Goal: Task Accomplishment & Management: Manage account settings

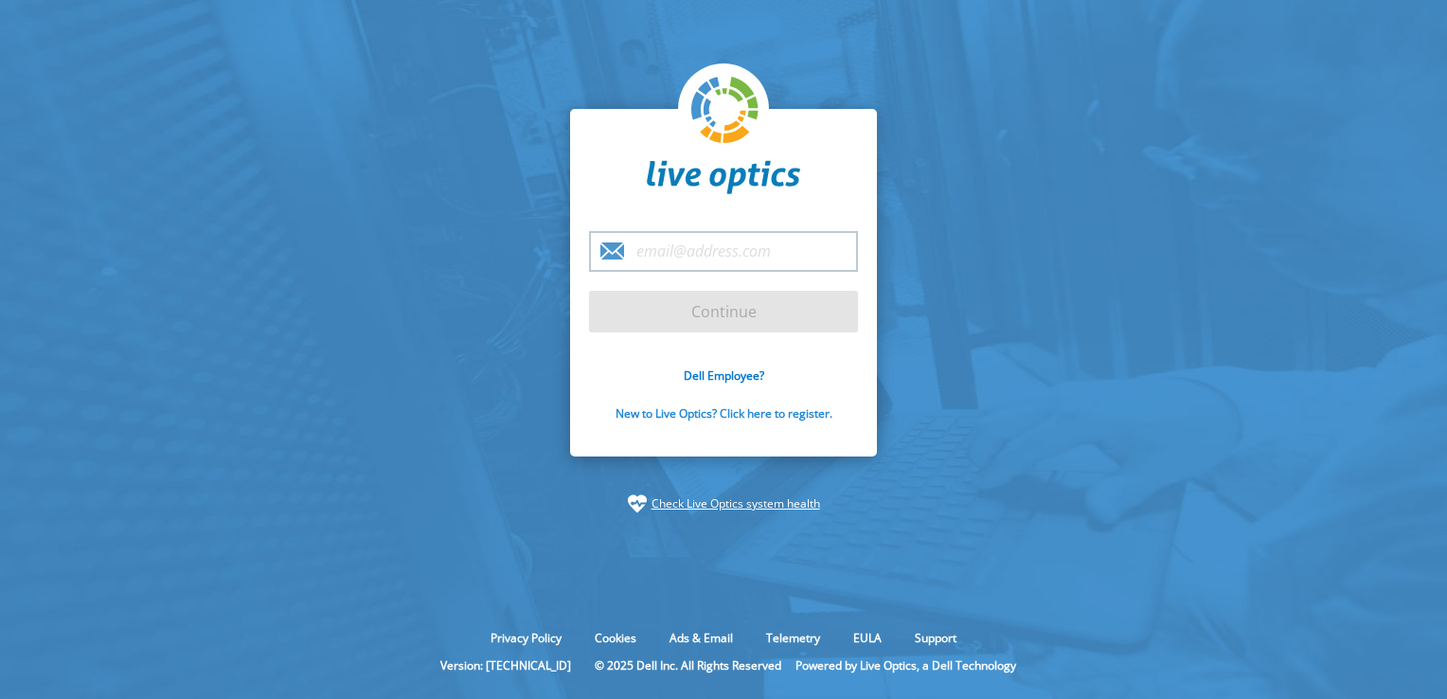
click at [769, 415] on link "New to Live Optics? Click here to register." at bounding box center [724, 413] width 217 height 16
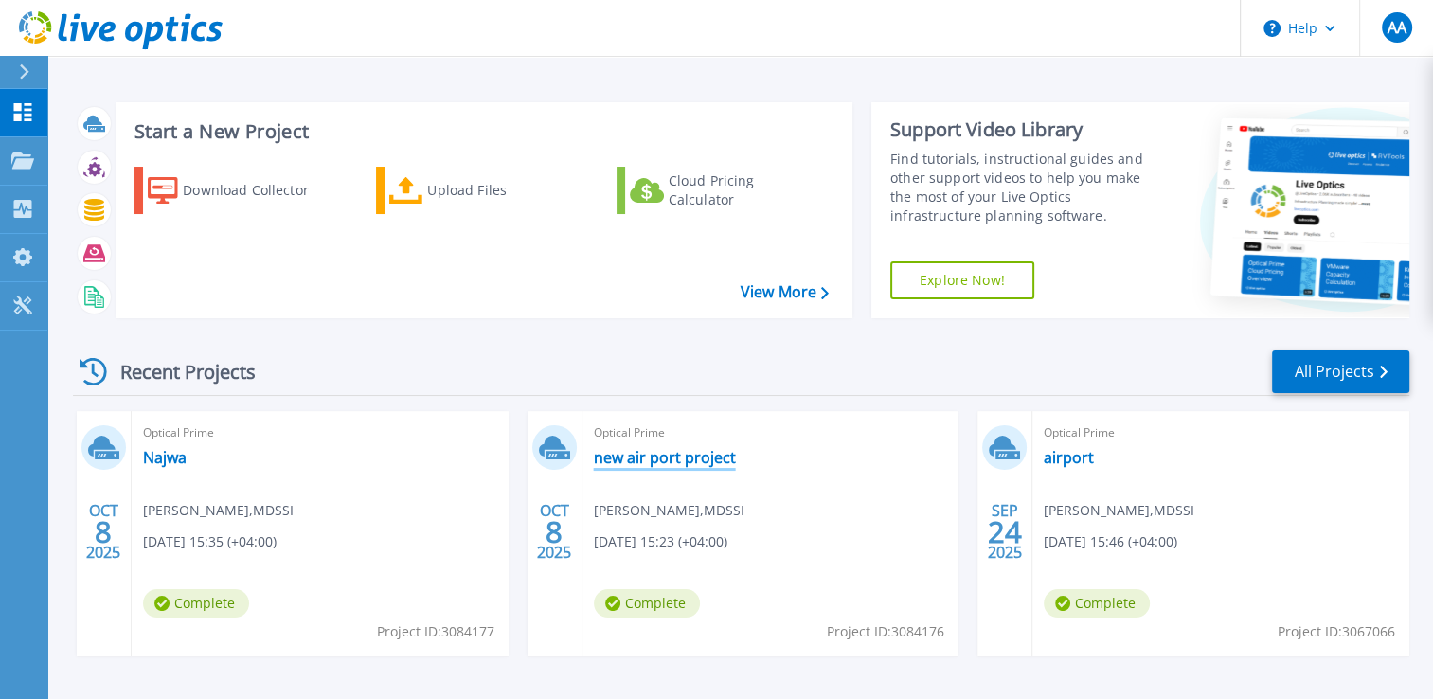
click at [640, 458] on link "new air port project" at bounding box center [665, 457] width 142 height 19
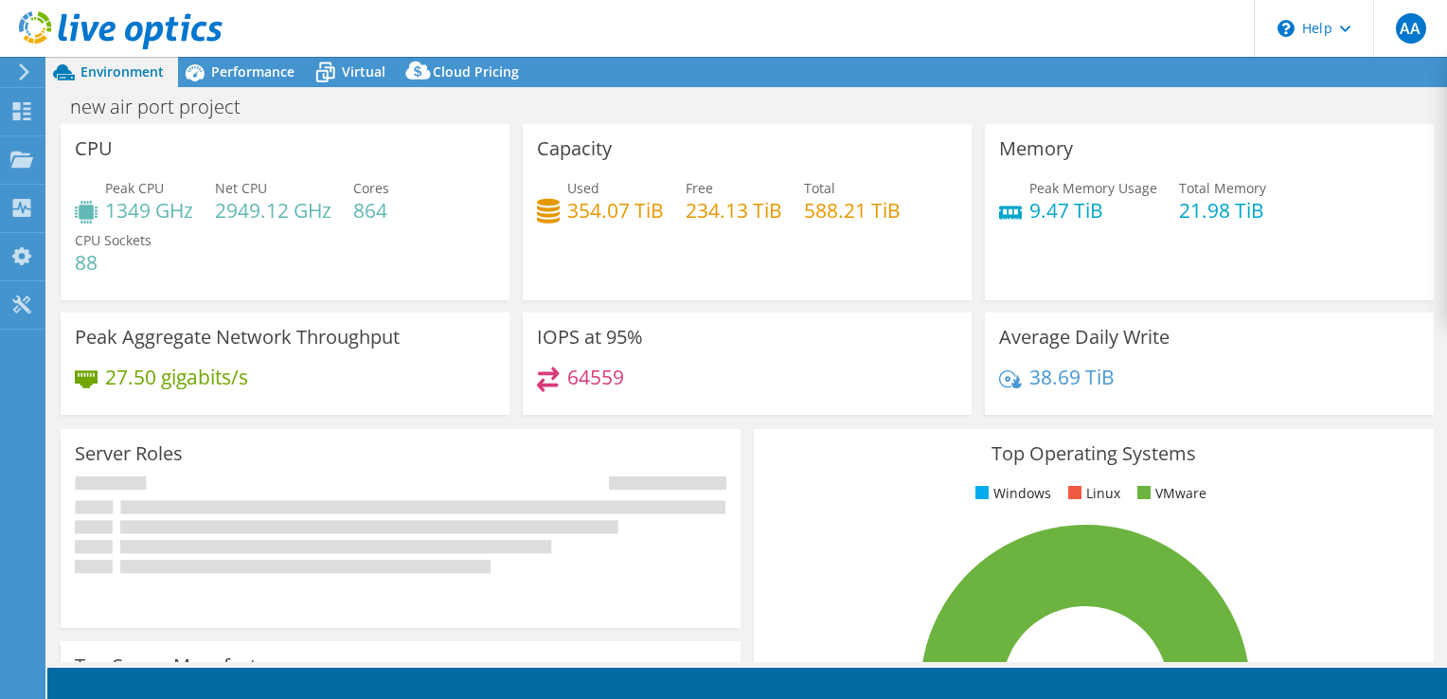
select select "USD"
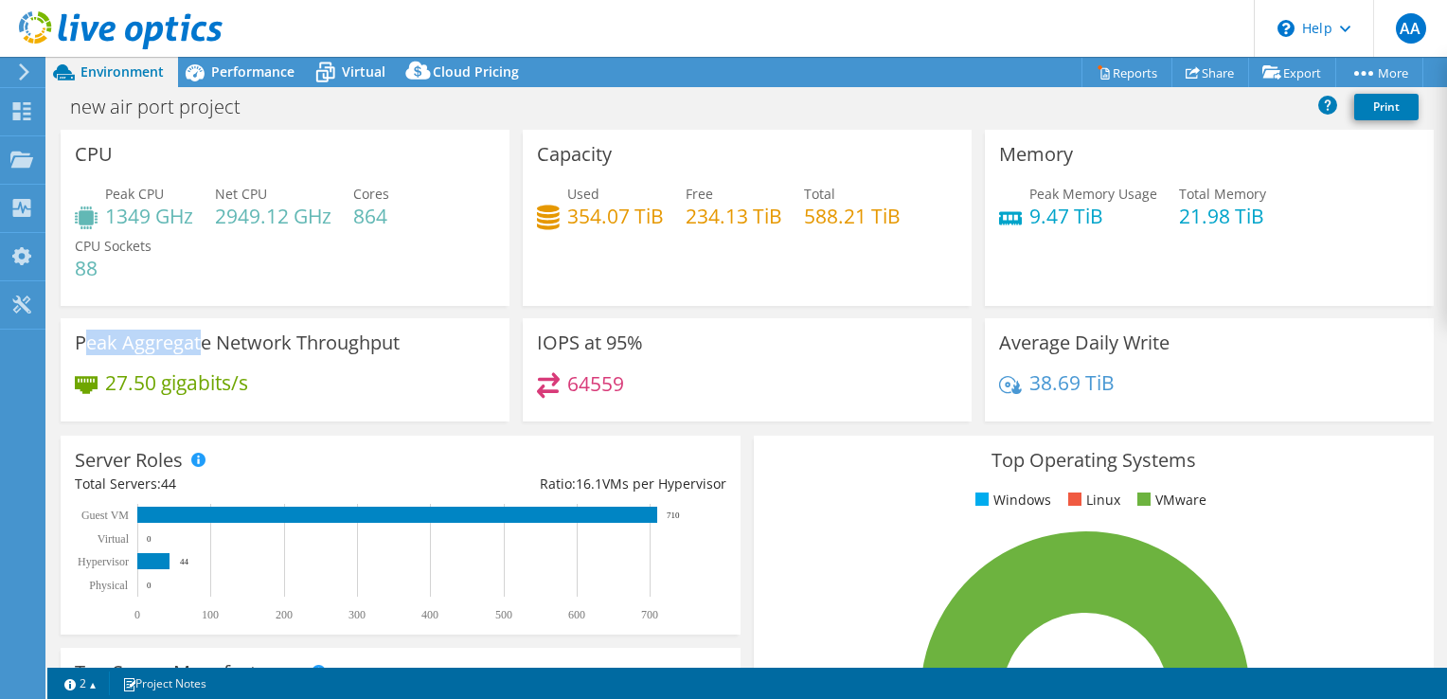
drag, startPoint x: 52, startPoint y: 355, endPoint x: 199, endPoint y: 350, distance: 146.9
click at [199, 350] on h3 "Peak Aggregate Network Throughput" at bounding box center [237, 342] width 325 height 21
drag, startPoint x: 609, startPoint y: 156, endPoint x: 545, endPoint y: 153, distance: 64.5
click at [545, 153] on div "Capacity Used 354.07 TiB Free 234.13 TiB Total 588.21 TiB" at bounding box center [747, 218] width 449 height 176
drag, startPoint x: 598, startPoint y: 222, endPoint x: 581, endPoint y: 218, distance: 17.5
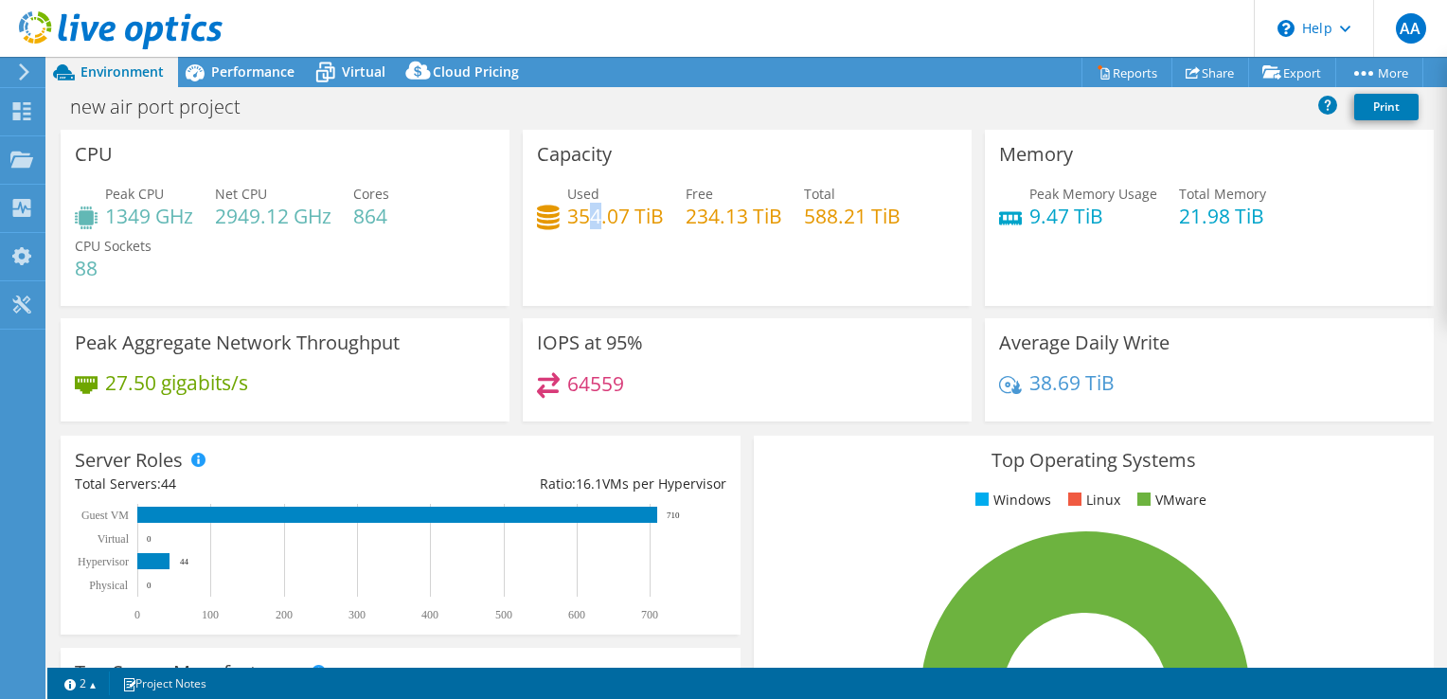
click at [581, 218] on h4 "354.07 TiB" at bounding box center [615, 215] width 97 height 21
drag, startPoint x: 1170, startPoint y: 214, endPoint x: 1235, endPoint y: 214, distance: 65.3
click at [1235, 214] on h4 "21.98 TiB" at bounding box center [1222, 215] width 87 height 21
drag, startPoint x: 1235, startPoint y: 214, endPoint x: 991, endPoint y: 206, distance: 243.5
click at [999, 206] on div "Peak Memory Usage 9.47 TiB" at bounding box center [1078, 205] width 158 height 43
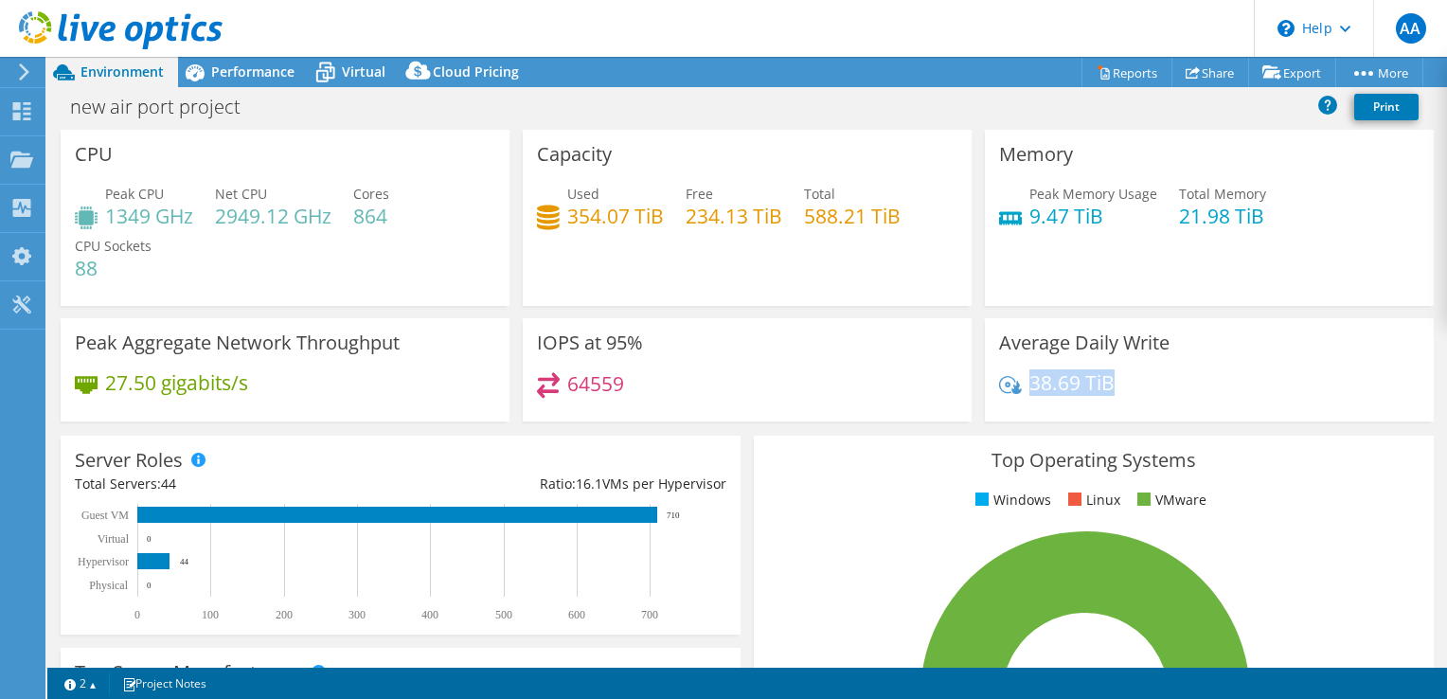
drag, startPoint x: 1105, startPoint y: 384, endPoint x: 1021, endPoint y: 381, distance: 84.4
click at [1021, 381] on div "38.69 TiB" at bounding box center [1209, 392] width 420 height 40
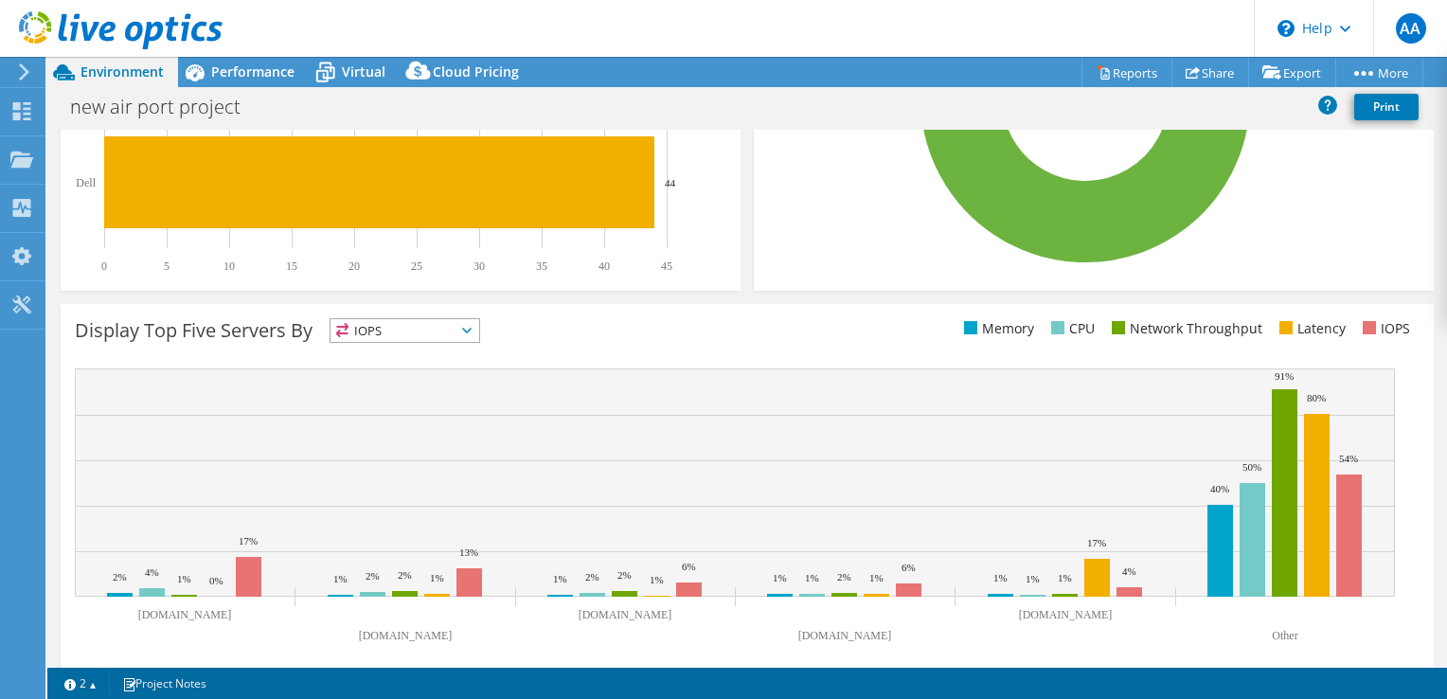
scroll to position [616, 0]
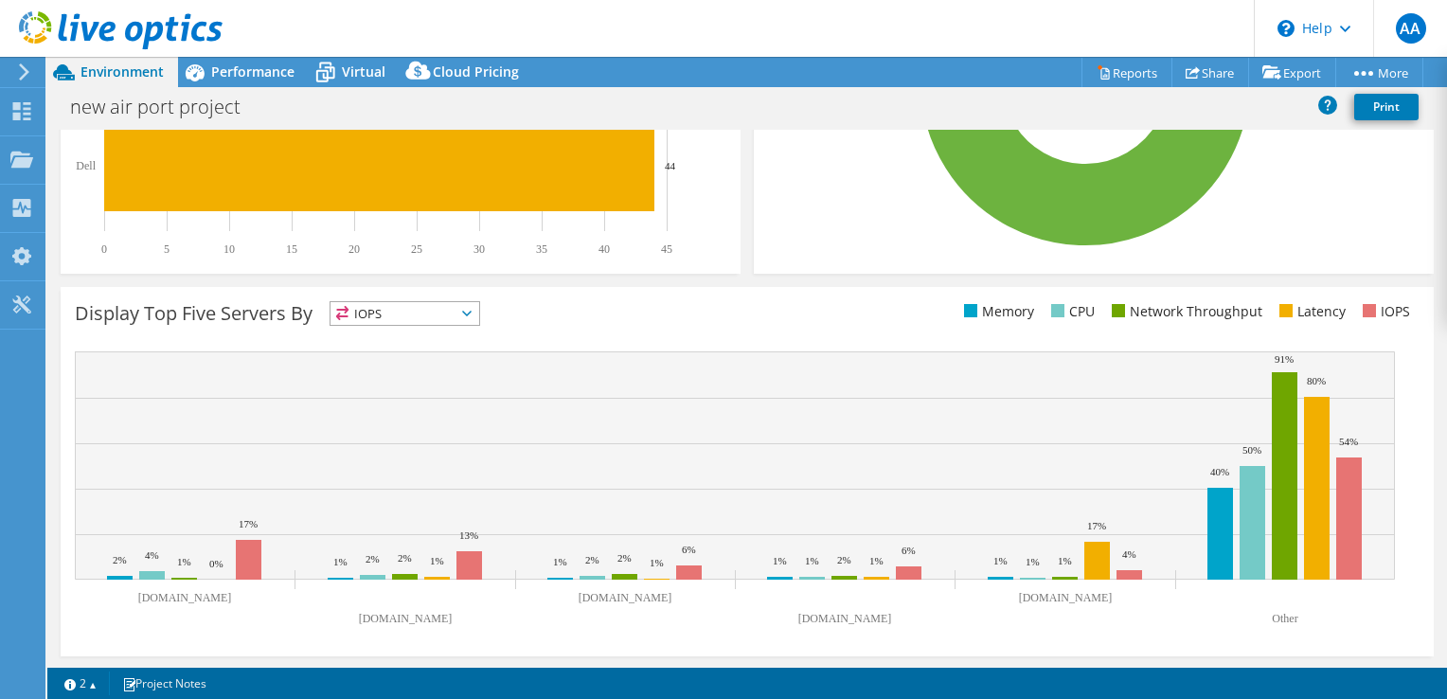
click at [439, 309] on span "IOPS" at bounding box center [404, 313] width 149 height 23
click at [390, 362] on li "Memory" at bounding box center [404, 364] width 149 height 27
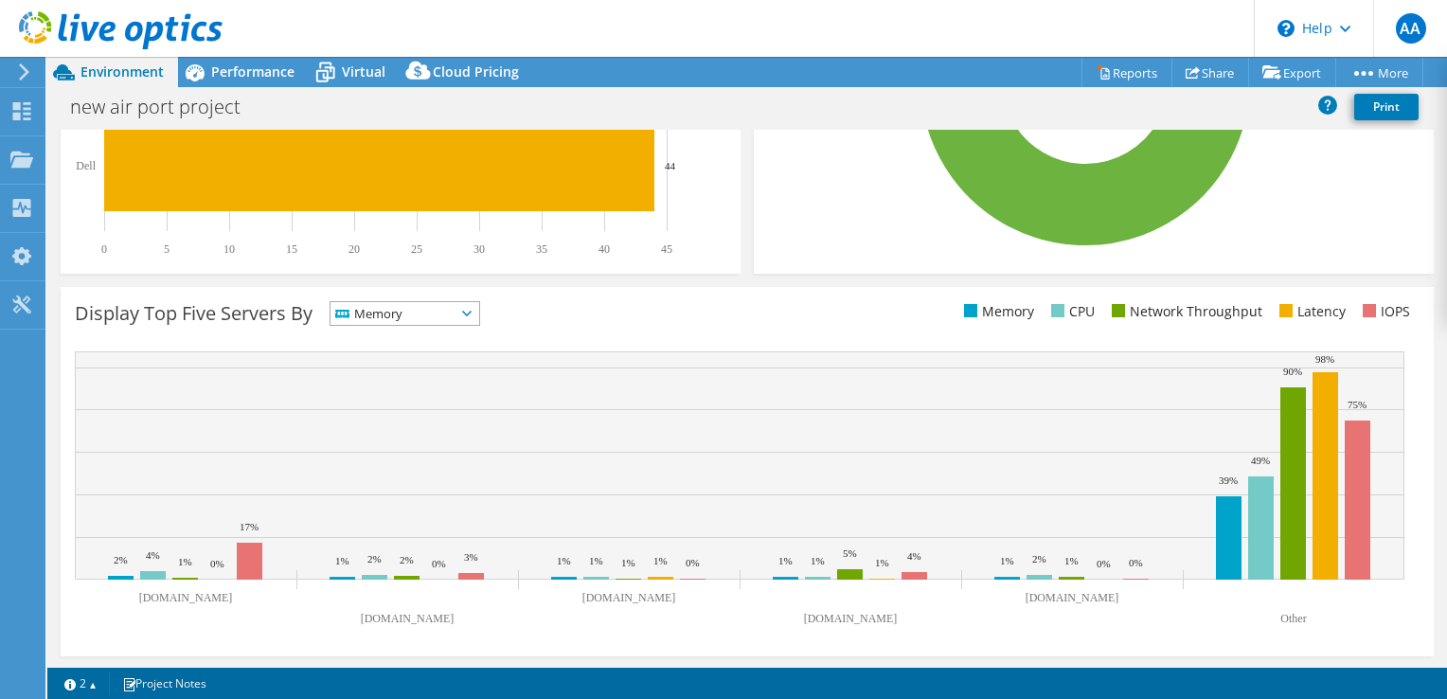
click at [409, 312] on span "Memory" at bounding box center [392, 313] width 125 height 23
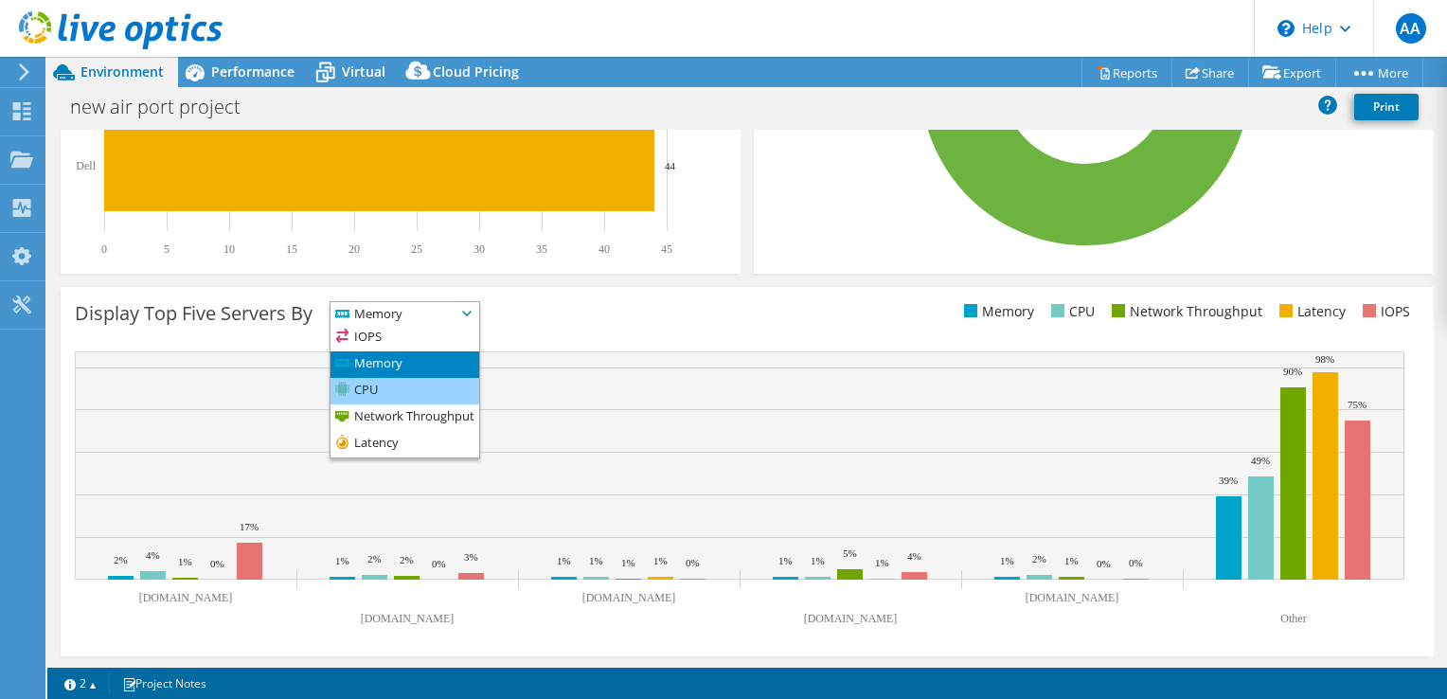
click at [352, 392] on li "CPU" at bounding box center [404, 391] width 149 height 27
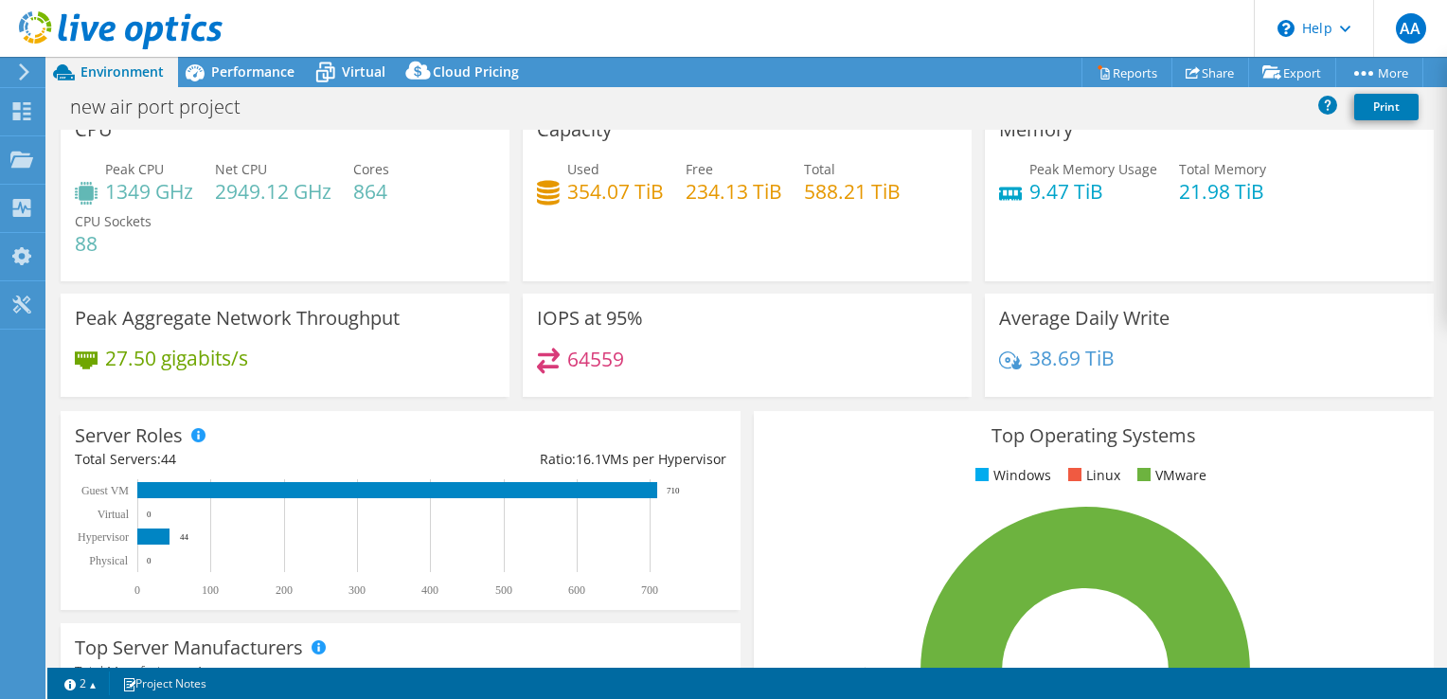
scroll to position [0, 0]
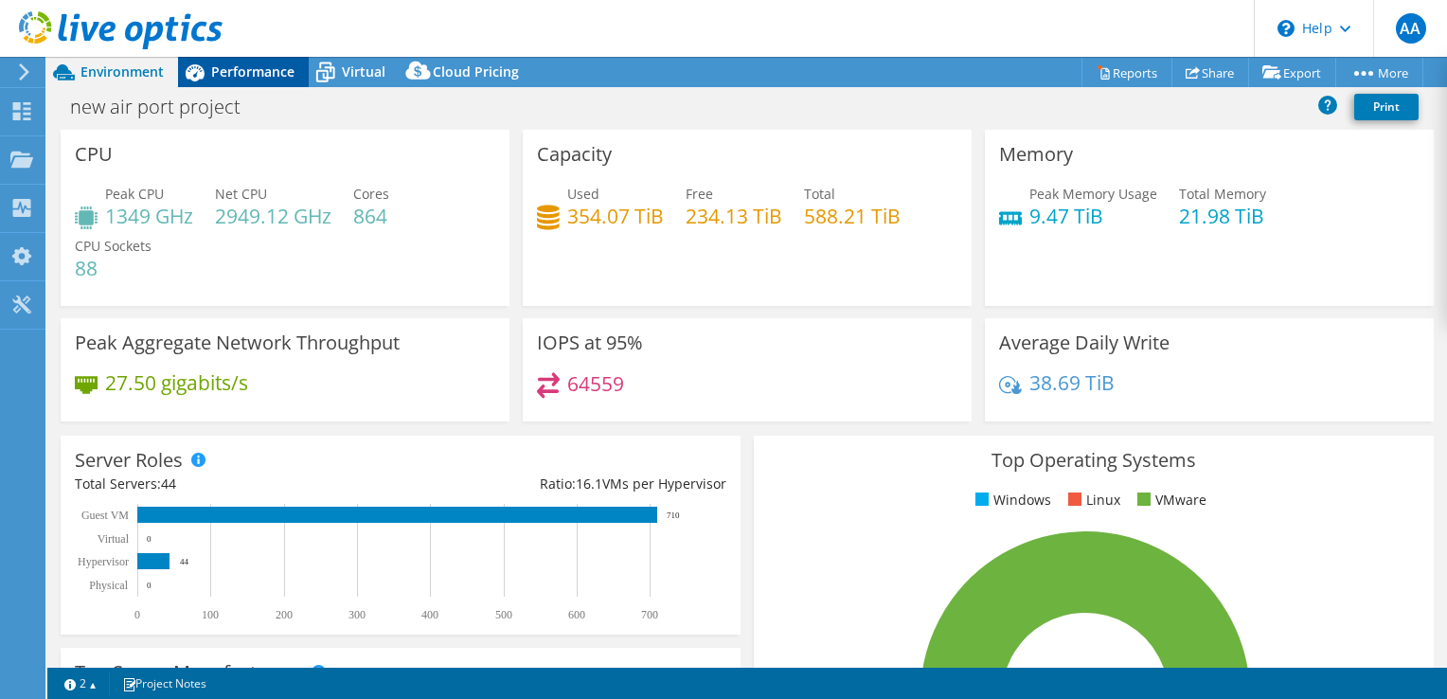
click at [223, 74] on span "Performance" at bounding box center [252, 71] width 83 height 18
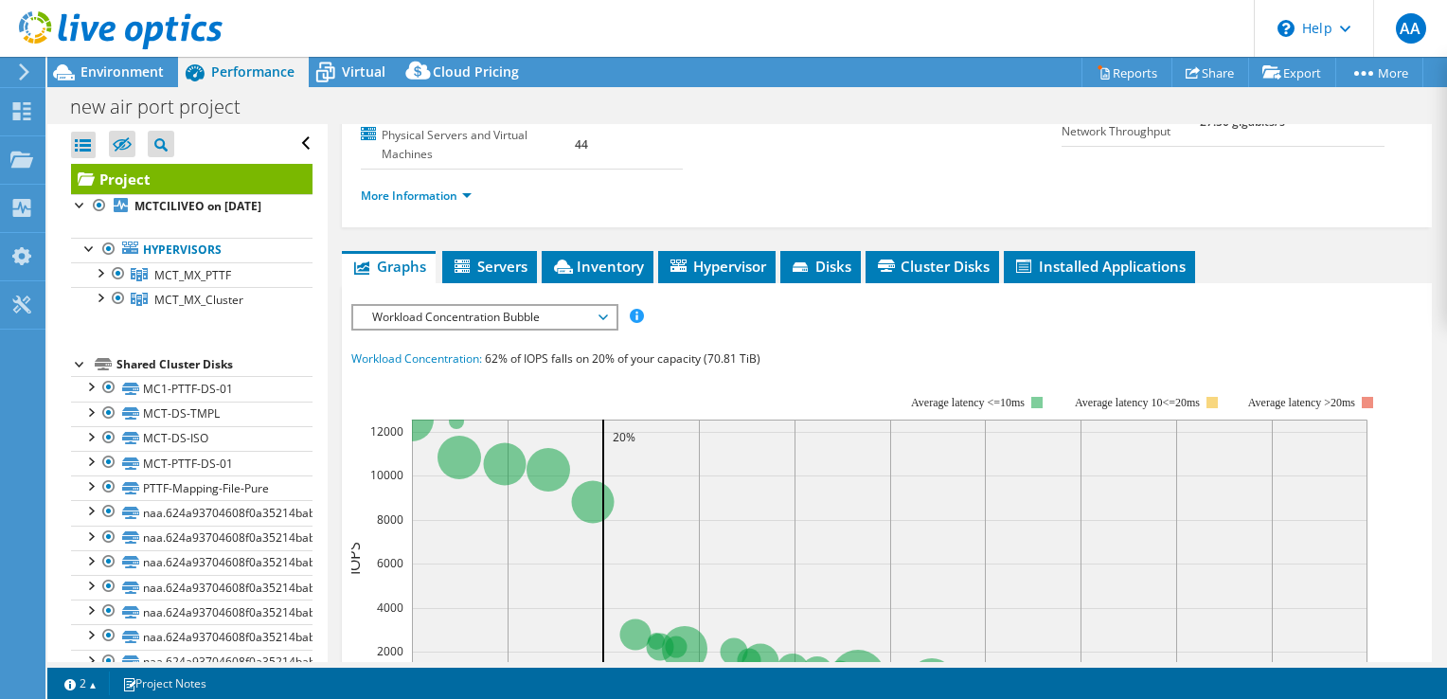
scroll to position [284, 0]
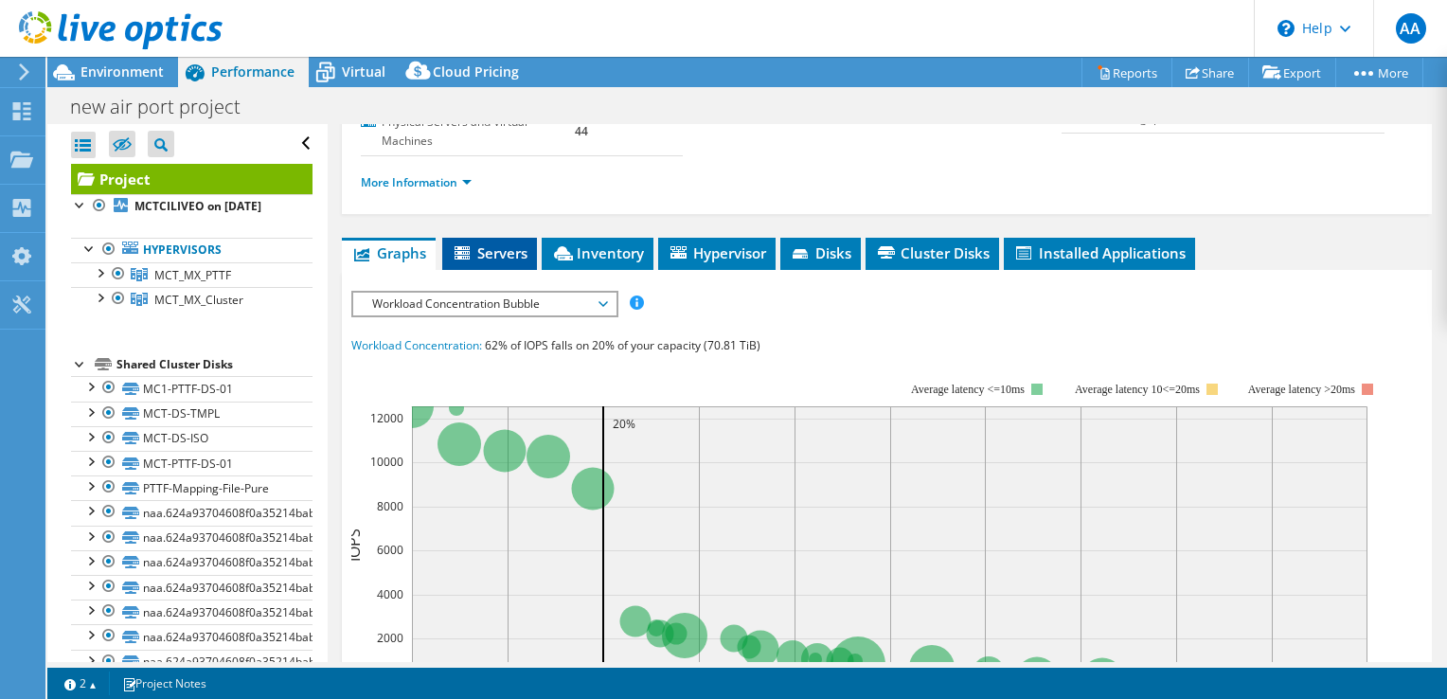
click at [469, 246] on icon at bounding box center [462, 252] width 15 height 13
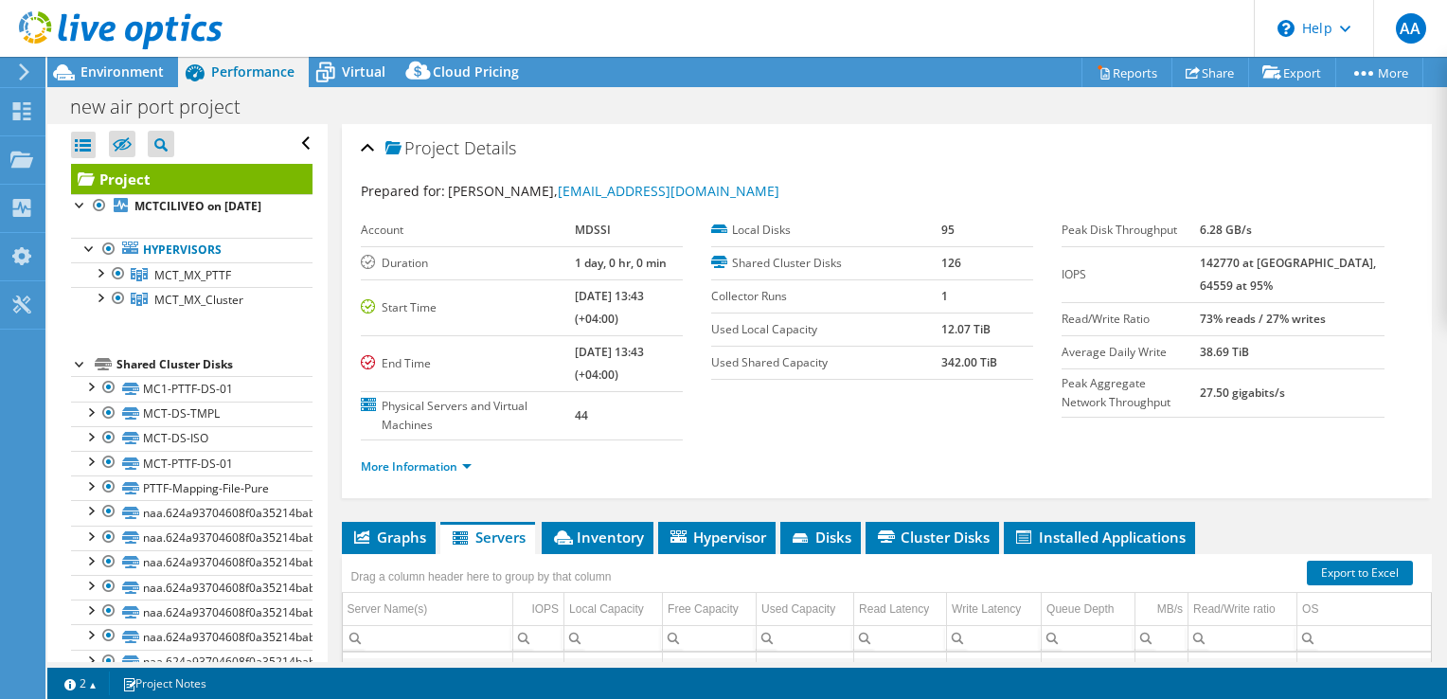
scroll to position [246, 0]
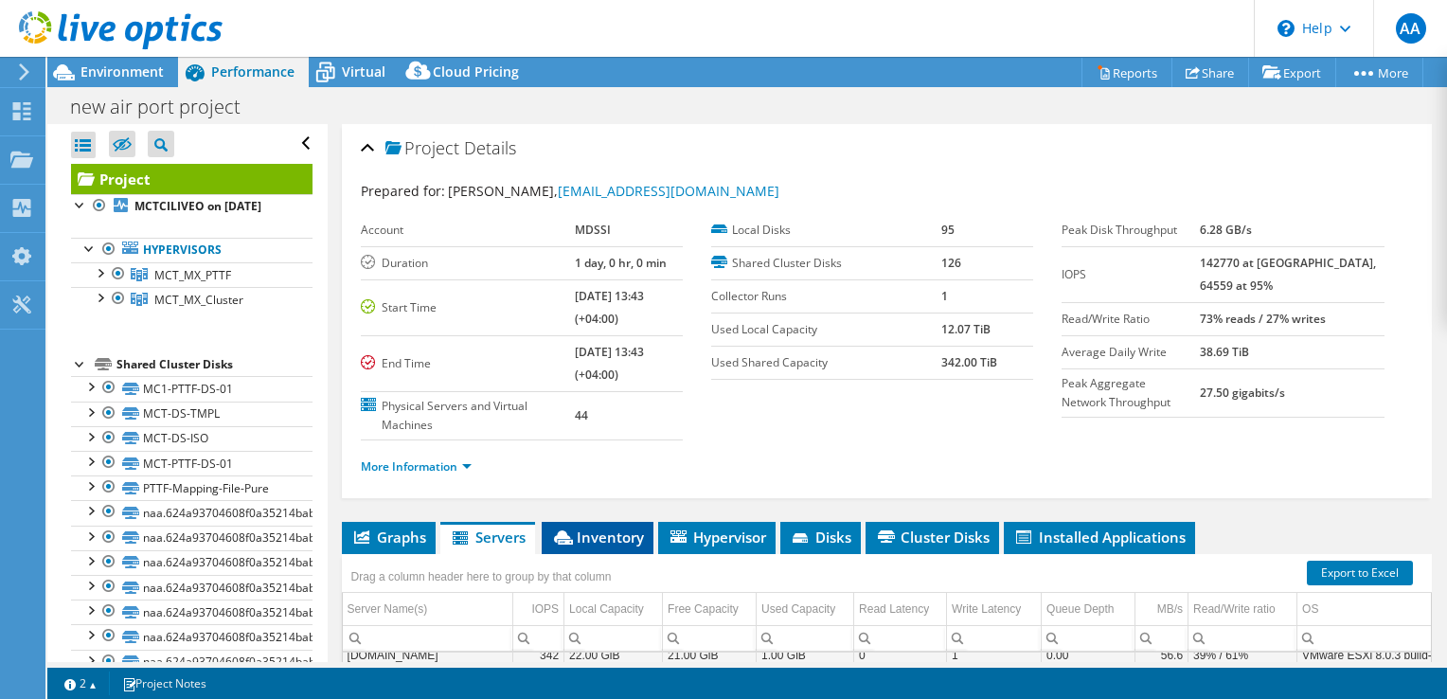
click at [591, 531] on span "Inventory" at bounding box center [597, 536] width 93 height 19
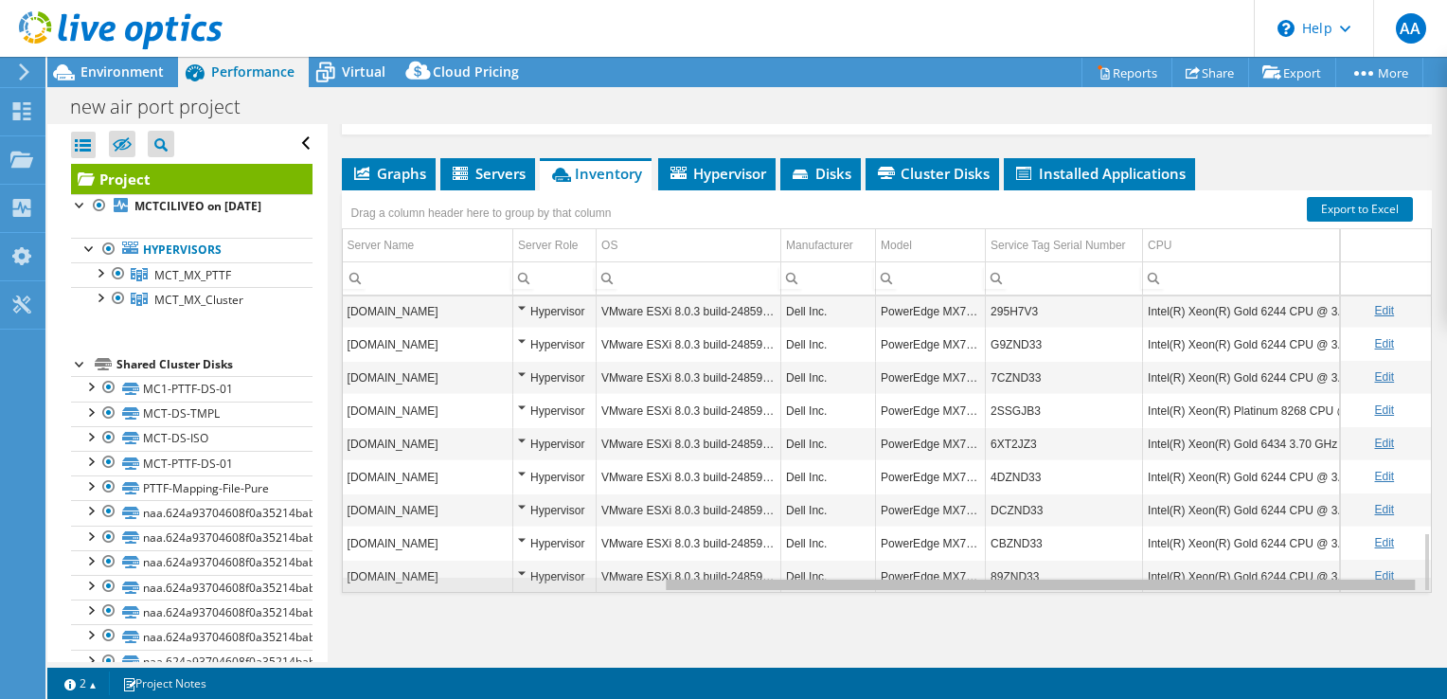
scroll to position [0, 458]
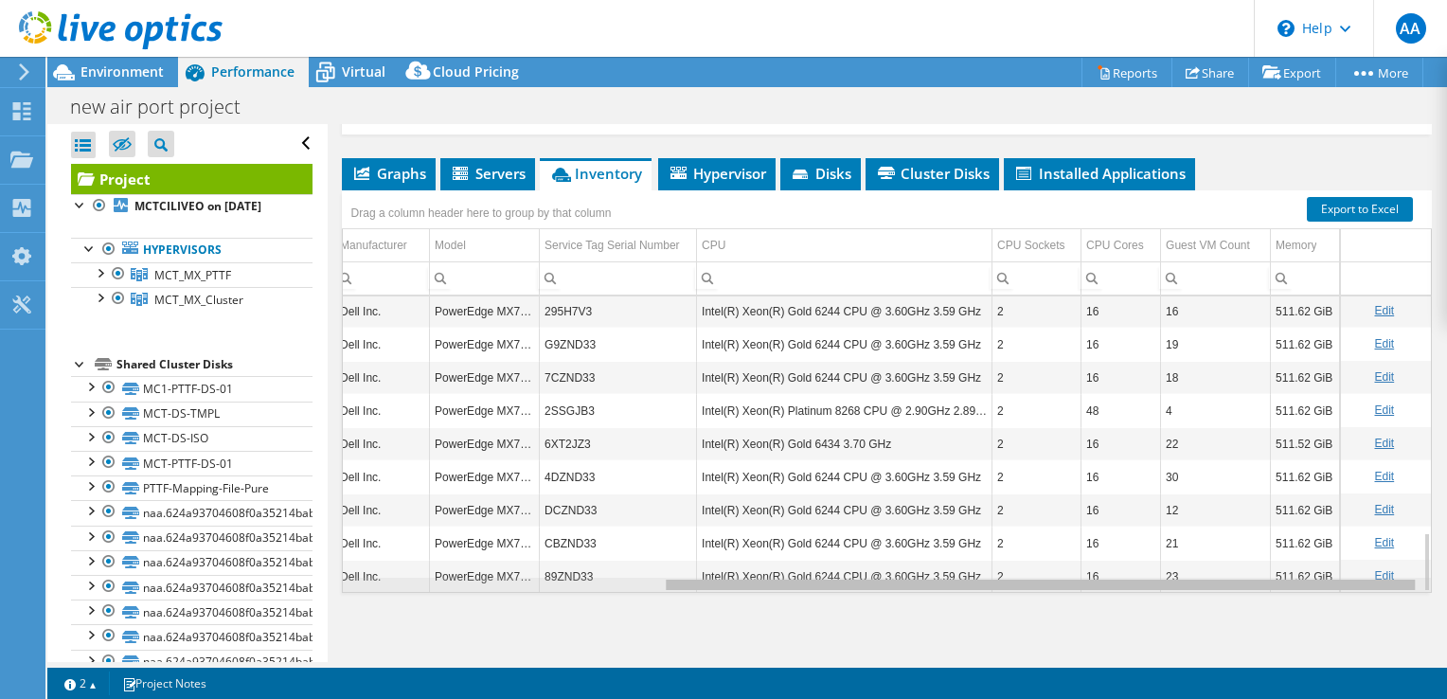
click at [1135, 583] on div "Data grid" at bounding box center [887, 585] width 1088 height 14
click at [1139, 585] on div "Data grid" at bounding box center [1040, 585] width 749 height 10
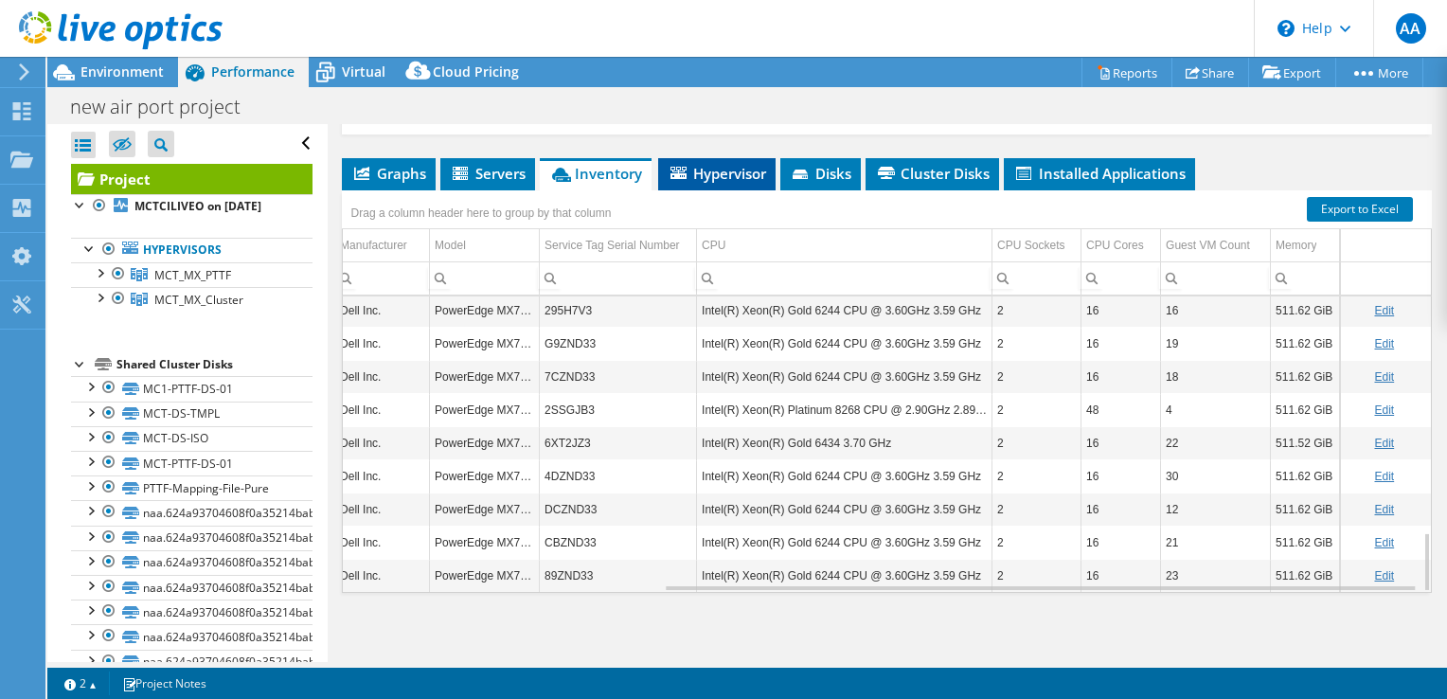
click at [708, 168] on span "Hypervisor" at bounding box center [717, 173] width 98 height 19
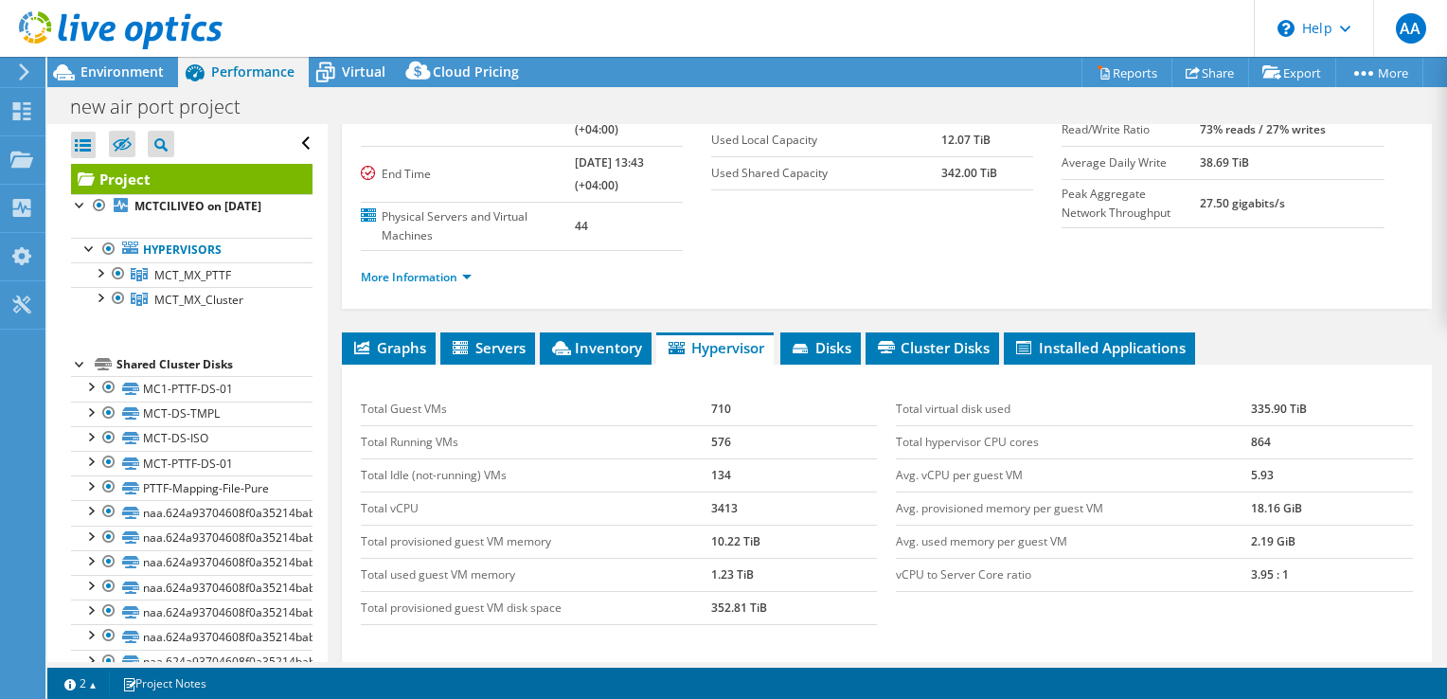
scroll to position [364, 0]
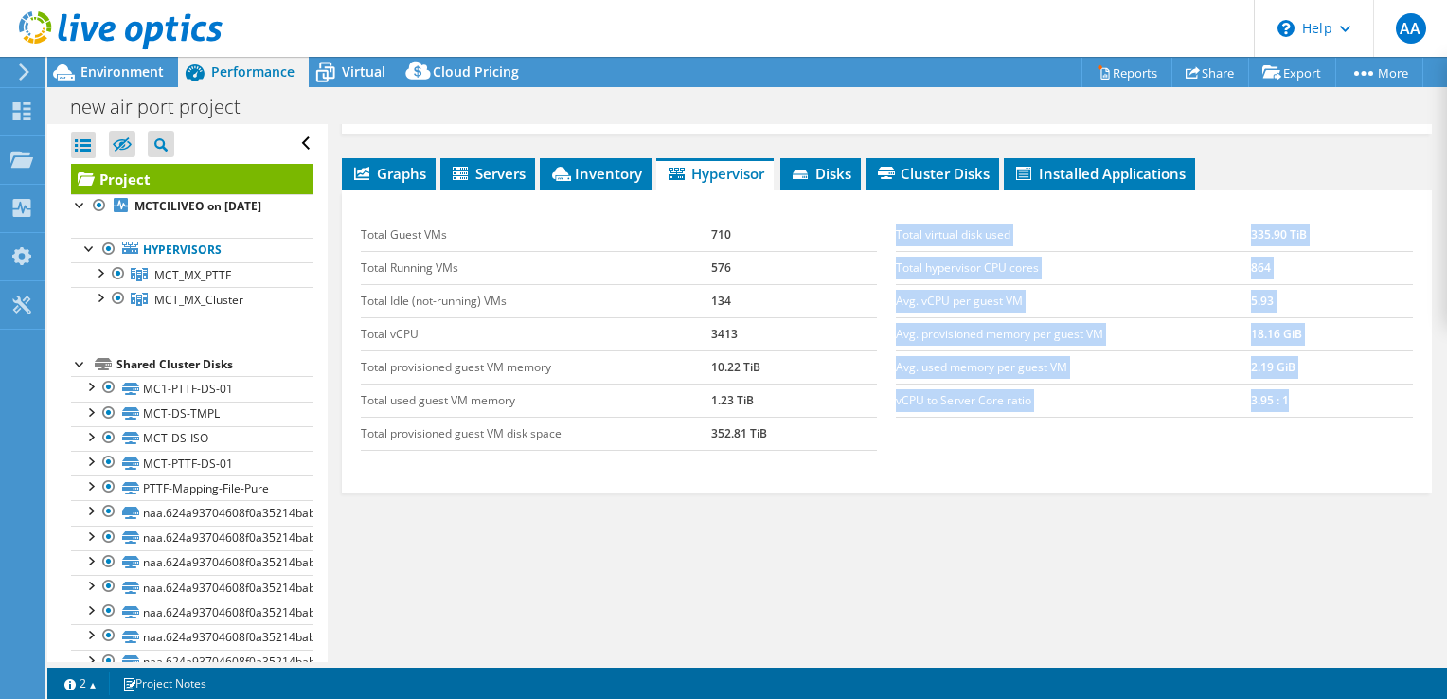
drag, startPoint x: 1265, startPoint y: 400, endPoint x: 883, endPoint y: 396, distance: 382.6
click at [886, 396] on div "Total virtual disk used 335.90 TiB Total hypervisor CPU cores 864 Avg. vCPU per…" at bounding box center [1154, 318] width 536 height 237
drag, startPoint x: 883, startPoint y: 396, endPoint x: 1036, endPoint y: 417, distance: 154.8
click at [1036, 417] on div "Total virtual disk used 335.90 TiB Total hypervisor CPU cores 864 Avg. vCPU per…" at bounding box center [1154, 318] width 536 height 237
click at [1048, 402] on td "vCPU to Server Core ratio" at bounding box center [1073, 400] width 355 height 33
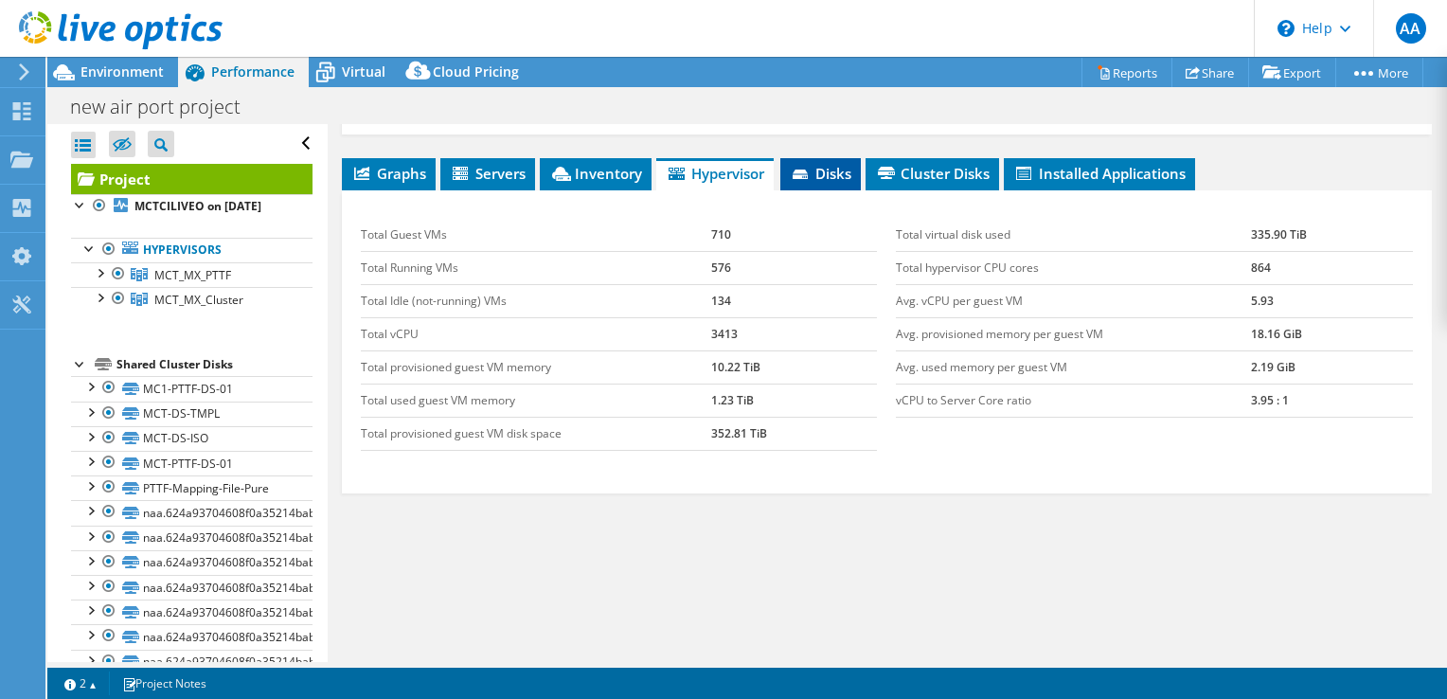
click at [824, 169] on span "Disks" at bounding box center [821, 173] width 62 height 19
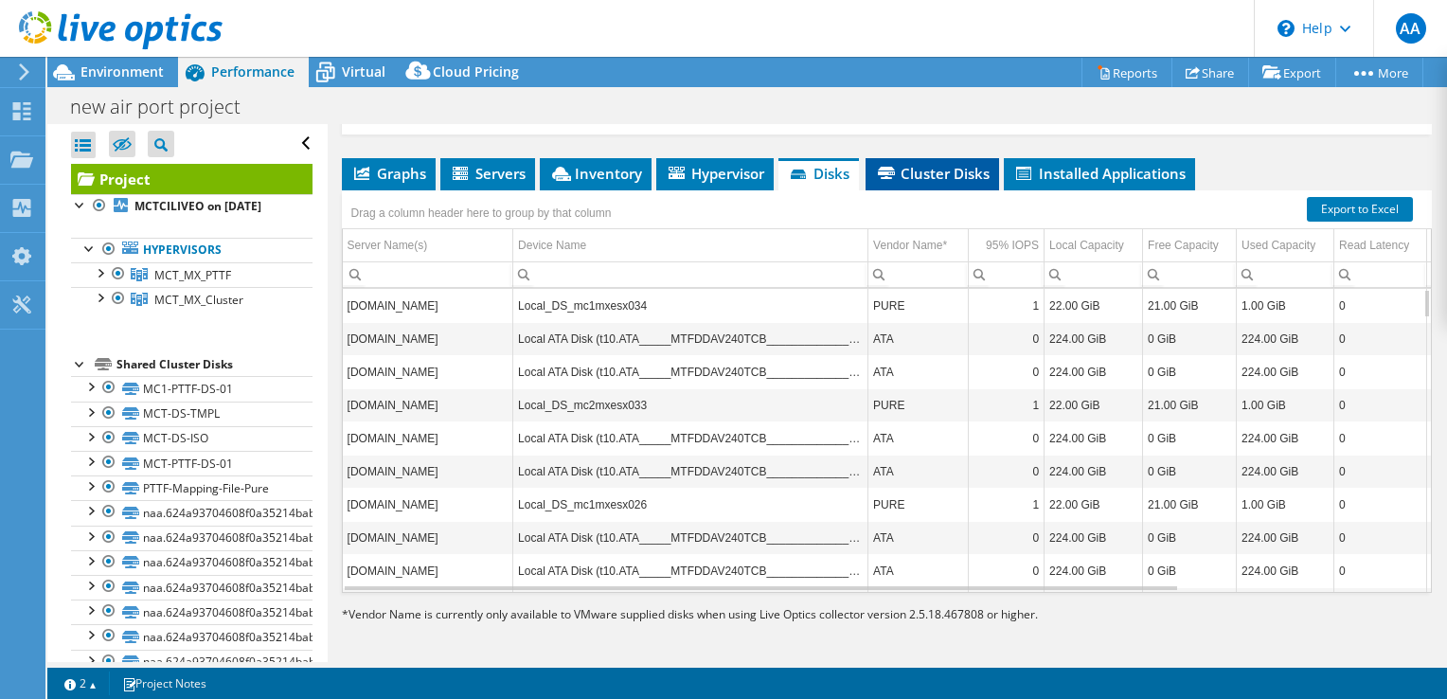
click at [907, 176] on span "Cluster Disks" at bounding box center [932, 173] width 115 height 19
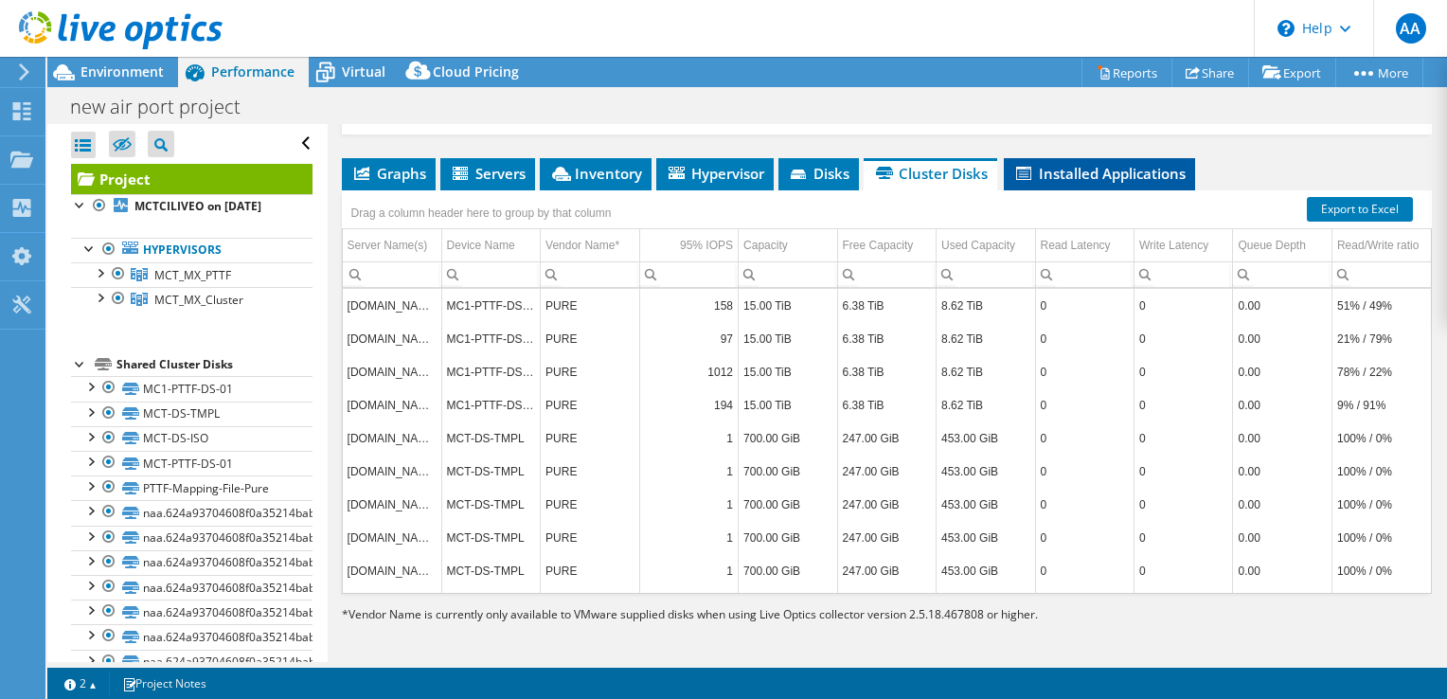
click at [1098, 171] on span "Installed Applications" at bounding box center [1099, 173] width 172 height 19
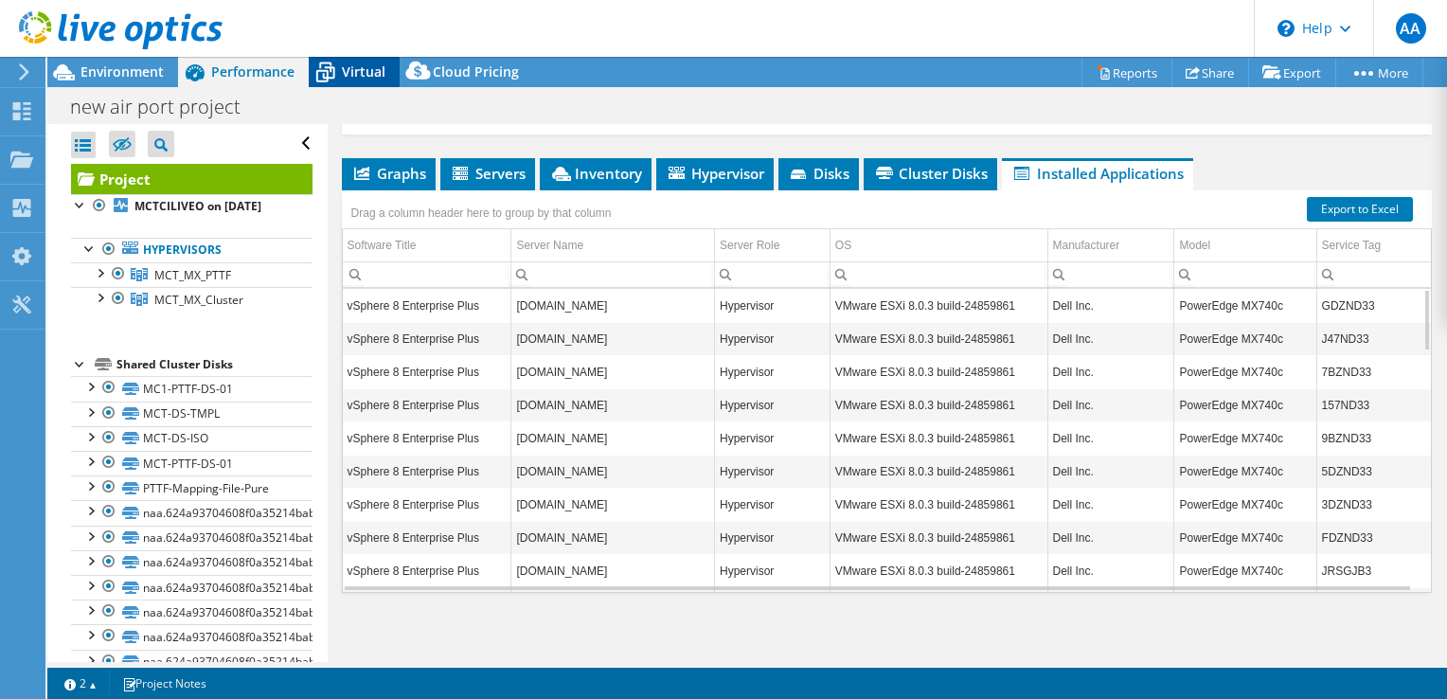
click at [352, 76] on span "Virtual" at bounding box center [364, 71] width 44 height 18
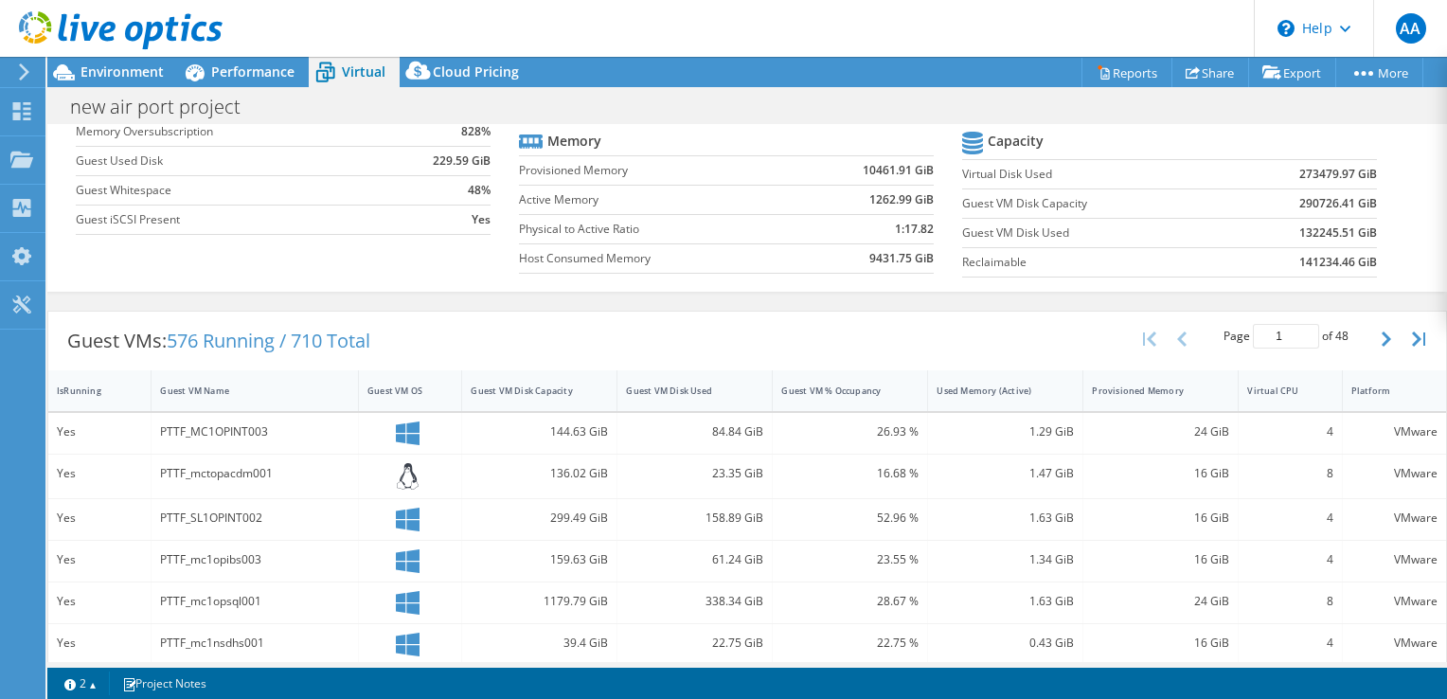
scroll to position [189, 0]
click at [1250, 384] on div "Virtual CPU" at bounding box center [1278, 387] width 62 height 12
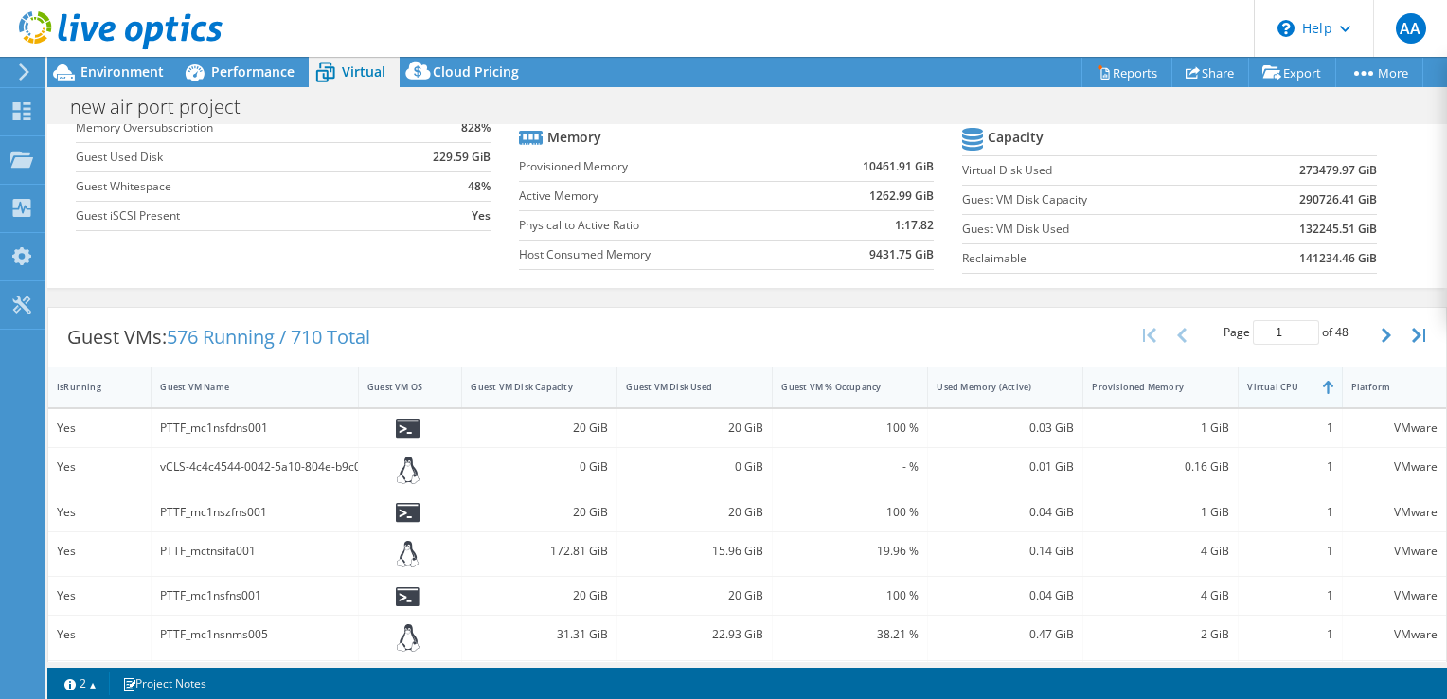
click at [1250, 384] on div "Virtual CPU" at bounding box center [1278, 387] width 62 height 12
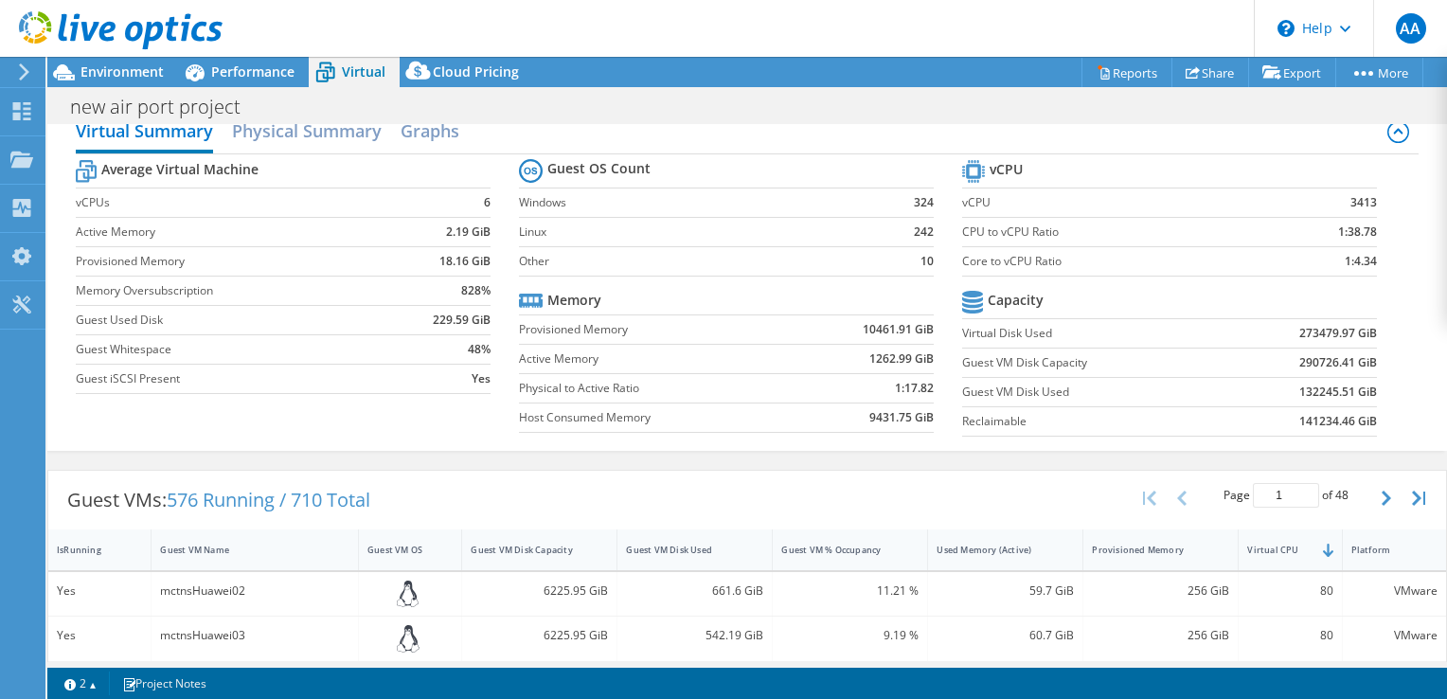
scroll to position [0, 0]
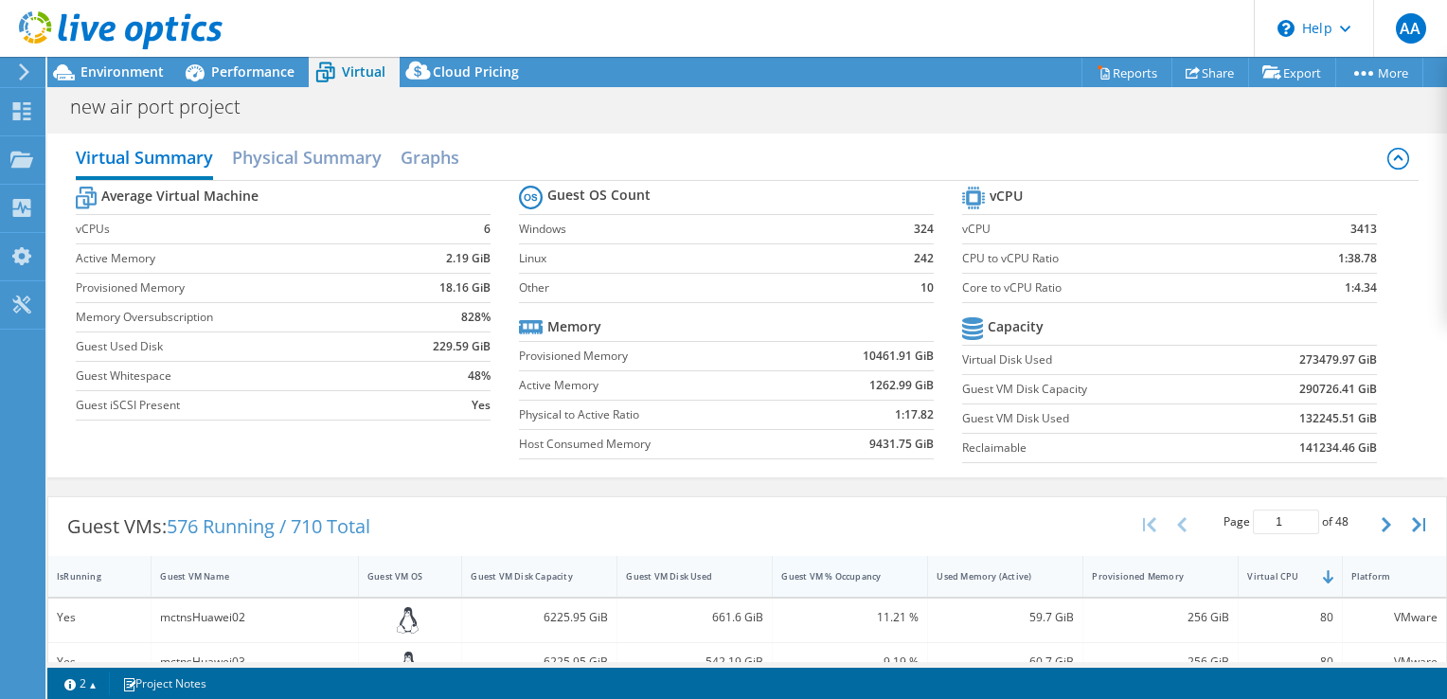
click at [844, 573] on div "Guest VM % Occupancy" at bounding box center [838, 576] width 115 height 12
click at [321, 152] on h2 "Physical Summary" at bounding box center [307, 159] width 150 height 42
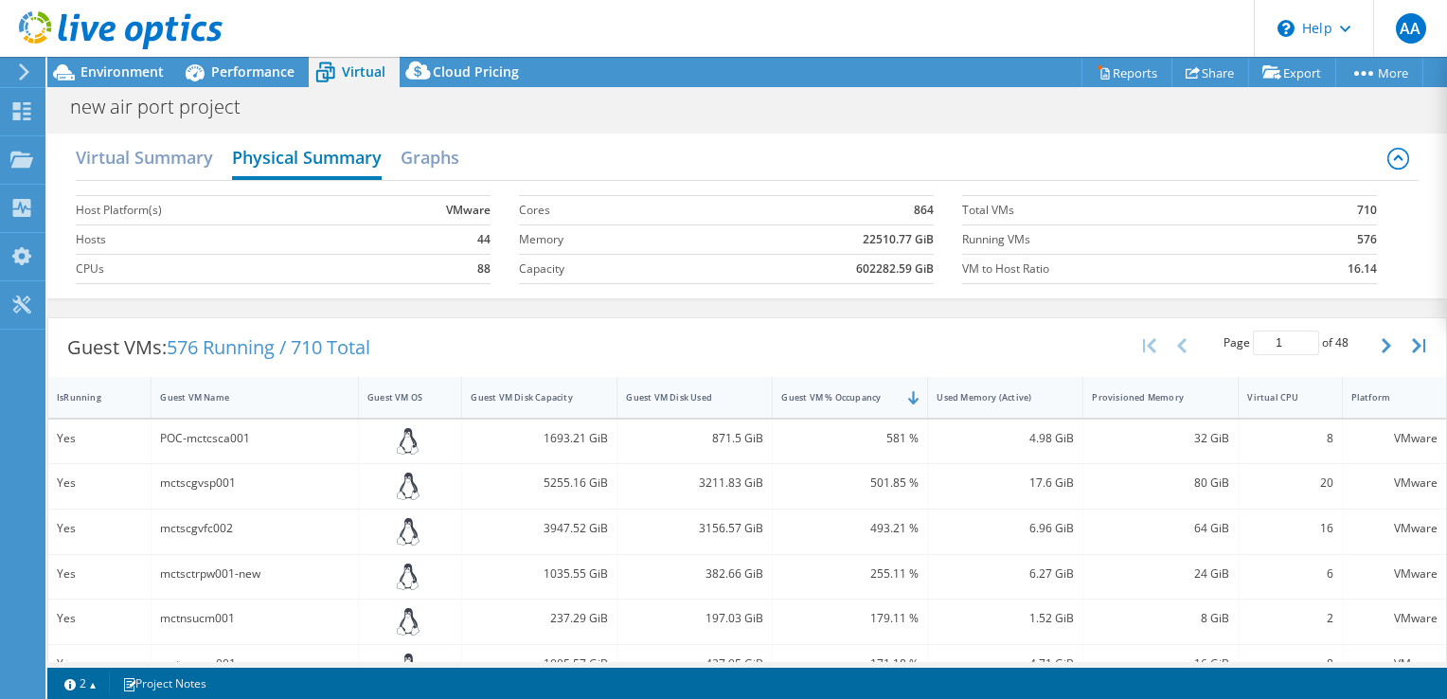
click at [294, 161] on h2 "Physical Summary" at bounding box center [307, 159] width 150 height 42
click at [1102, 72] on link "Reports" at bounding box center [1126, 72] width 91 height 29
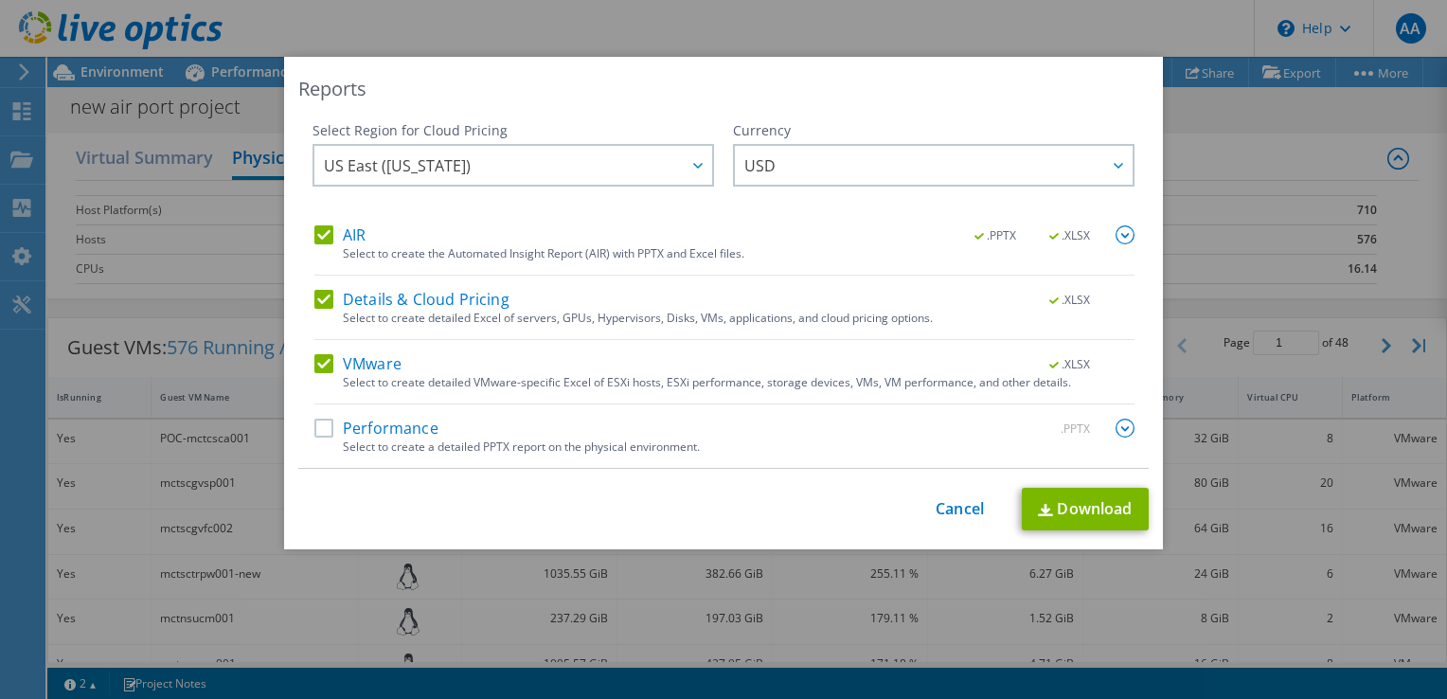
click at [318, 421] on label "Performance" at bounding box center [376, 428] width 124 height 19
click at [0, 0] on input "Performance" at bounding box center [0, 0] width 0 height 0
click at [1079, 509] on link "Download" at bounding box center [1085, 509] width 127 height 43
click at [826, 27] on div "Reports Select Region for Cloud Pricing Asia Pacific (Hong Kong) Asia Pacific (…" at bounding box center [723, 349] width 1447 height 699
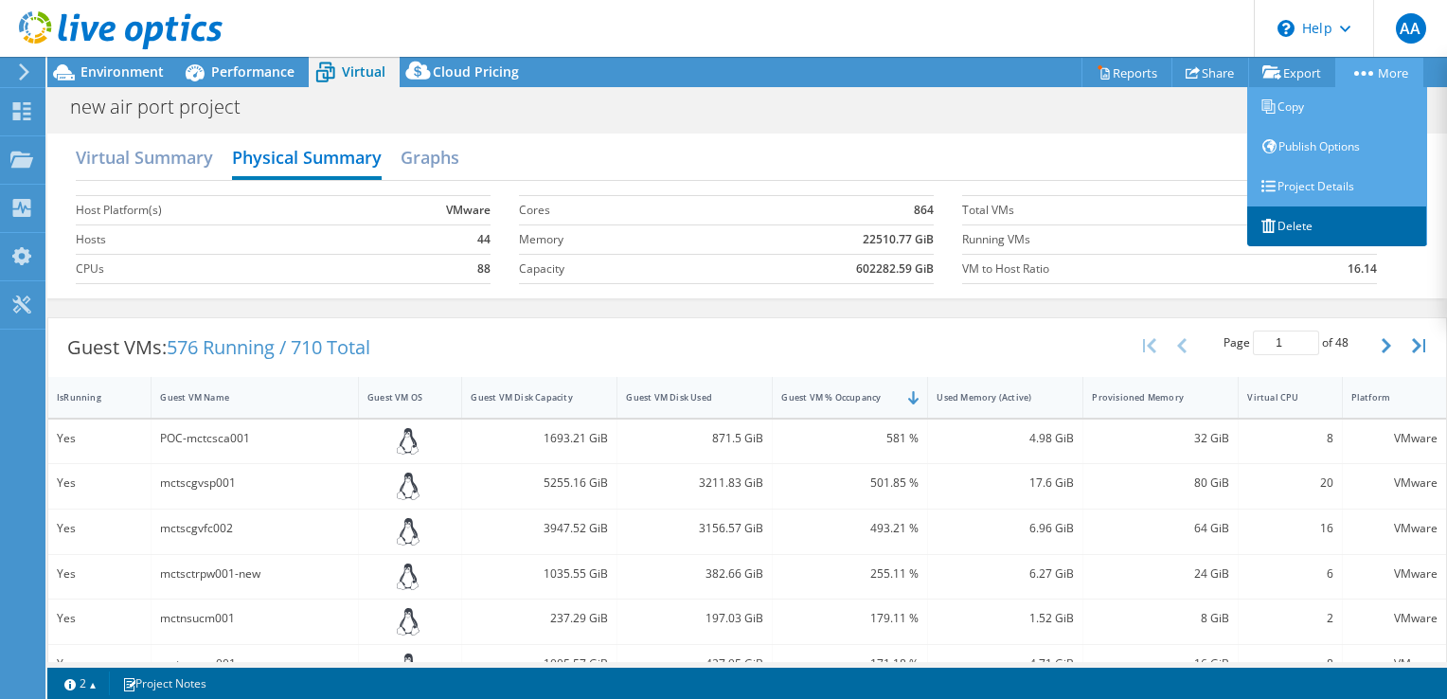
click at [1292, 228] on link "Delete" at bounding box center [1337, 226] width 180 height 40
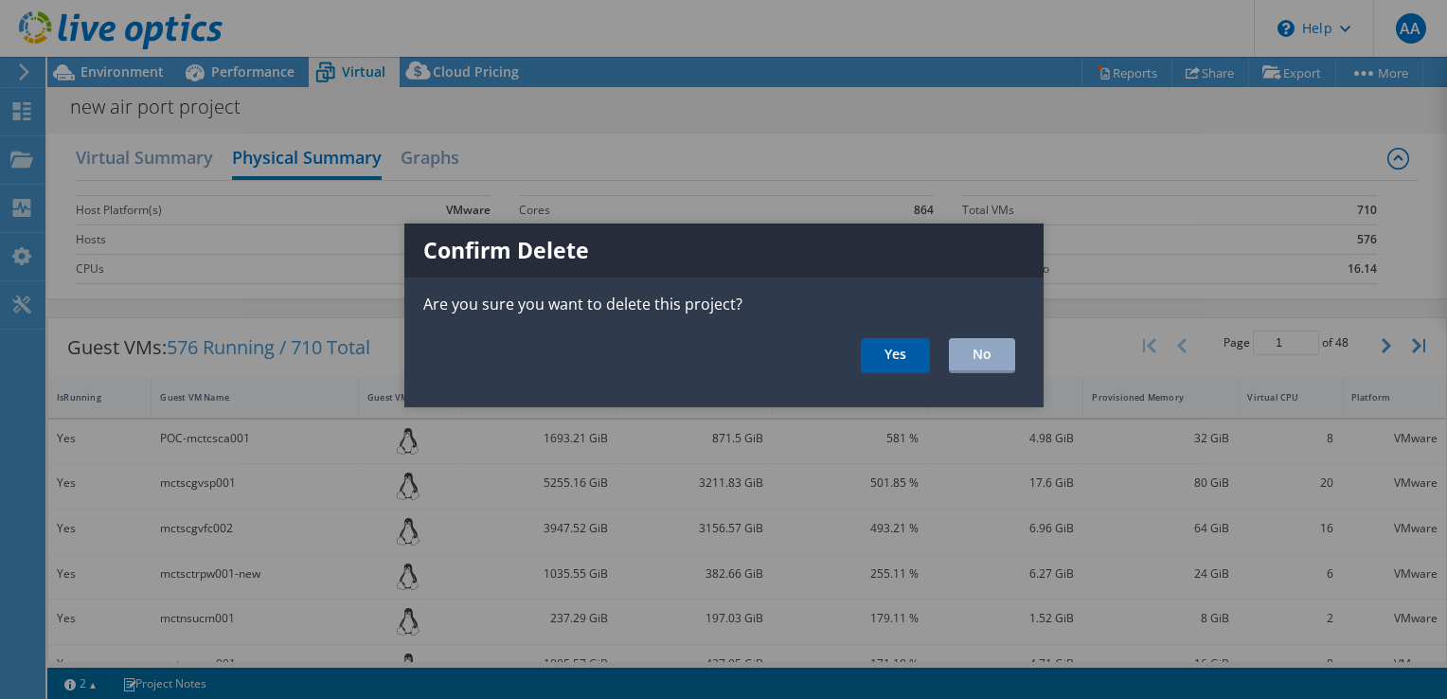
click at [902, 358] on link "Yes" at bounding box center [895, 355] width 69 height 35
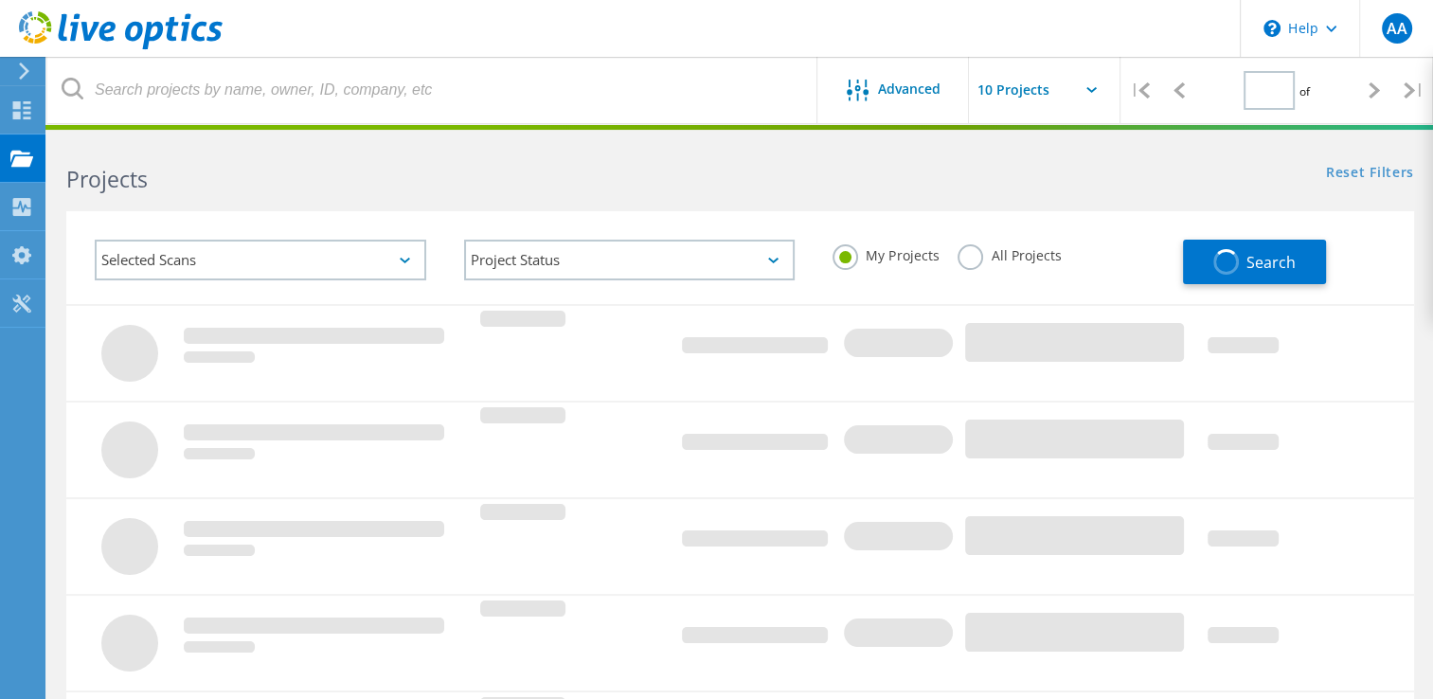
type input "1"
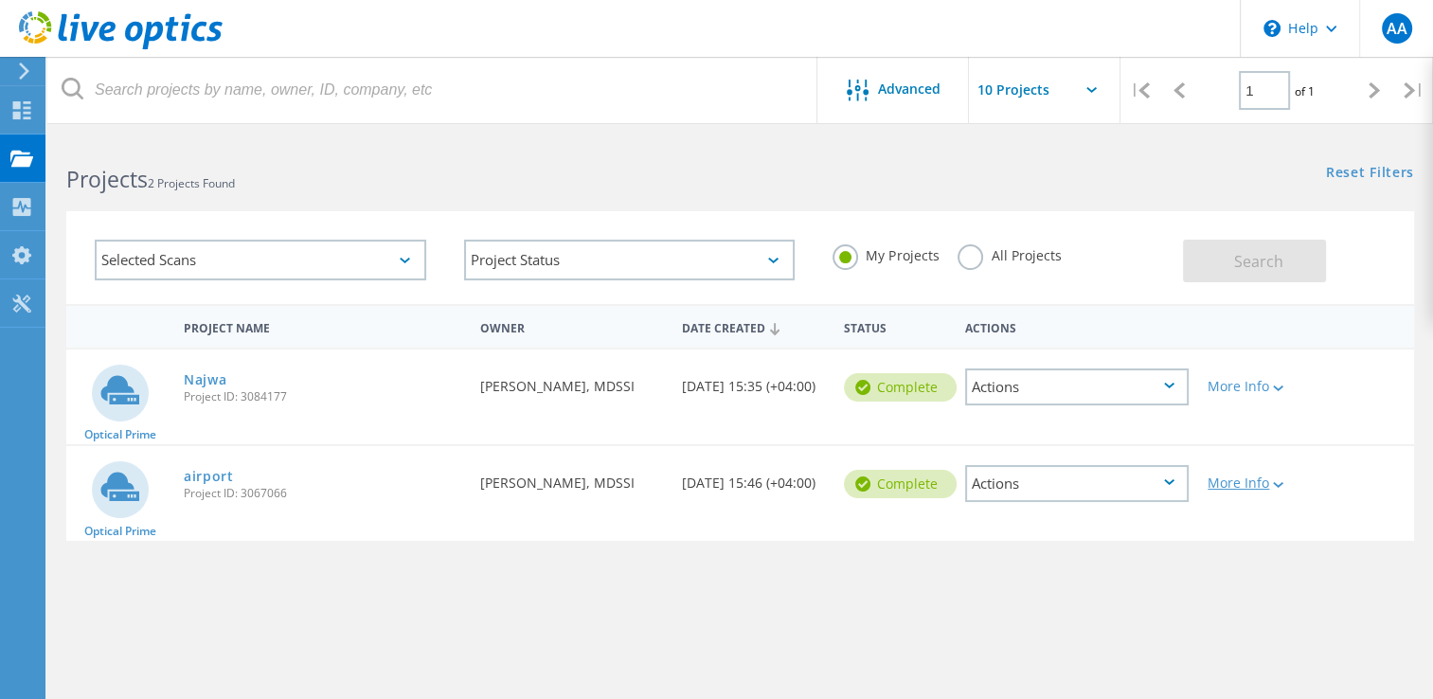
click at [1277, 484] on icon at bounding box center [1278, 485] width 10 height 6
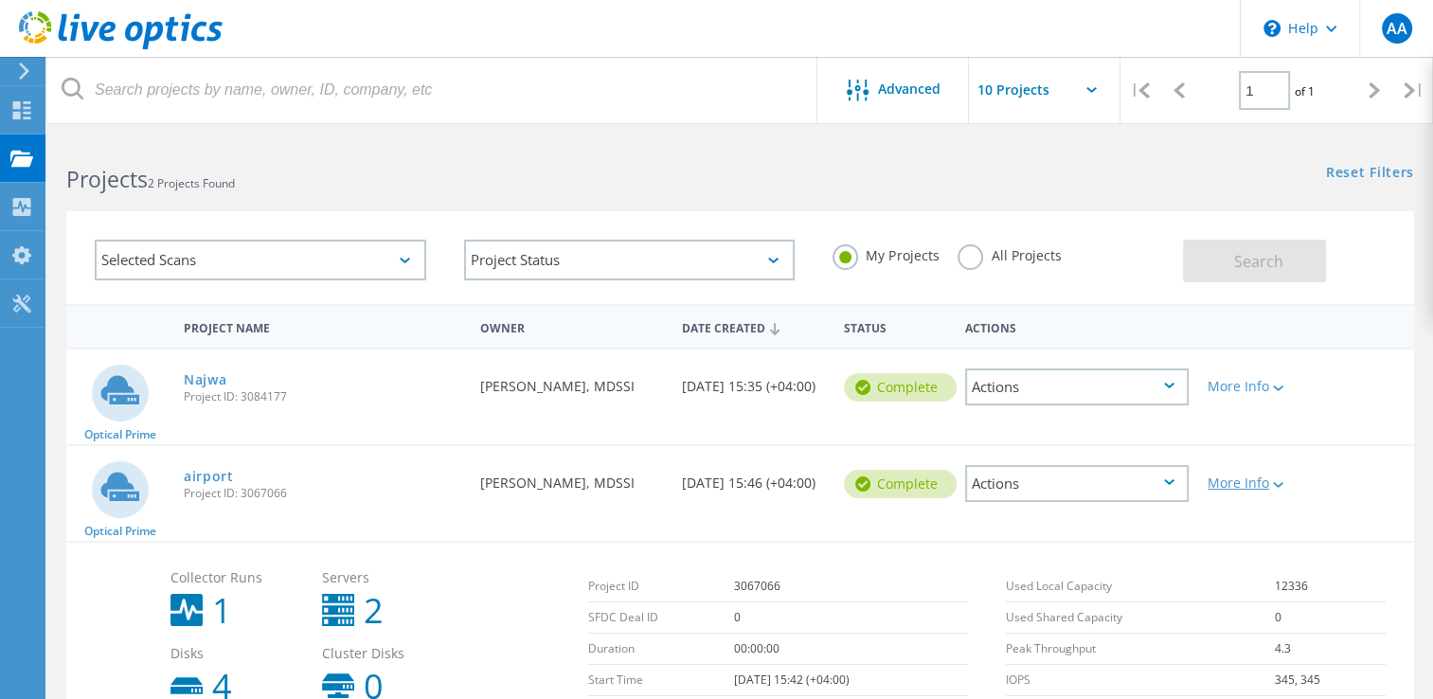
click at [1277, 486] on icon at bounding box center [1278, 485] width 10 height 6
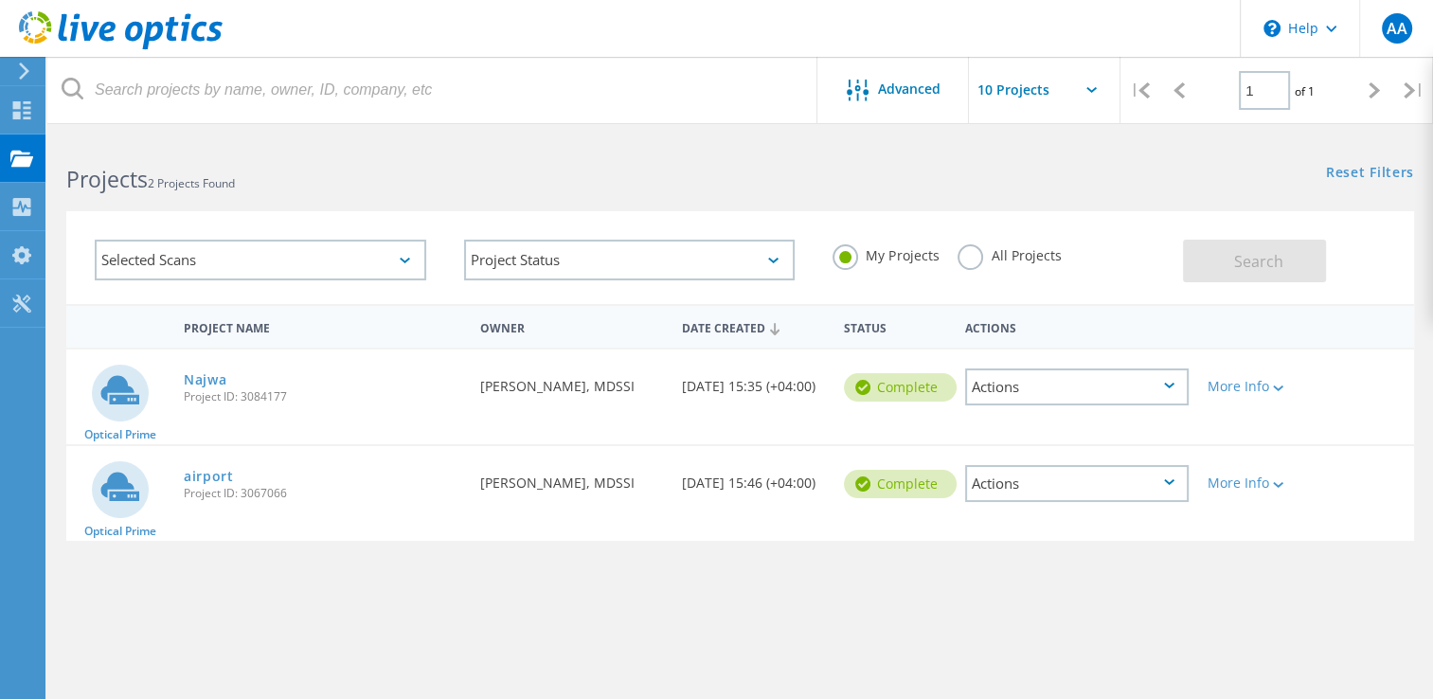
click at [1173, 378] on div "Actions" at bounding box center [1076, 386] width 223 height 37
click at [1016, 427] on div "Delete" at bounding box center [1077, 431] width 220 height 29
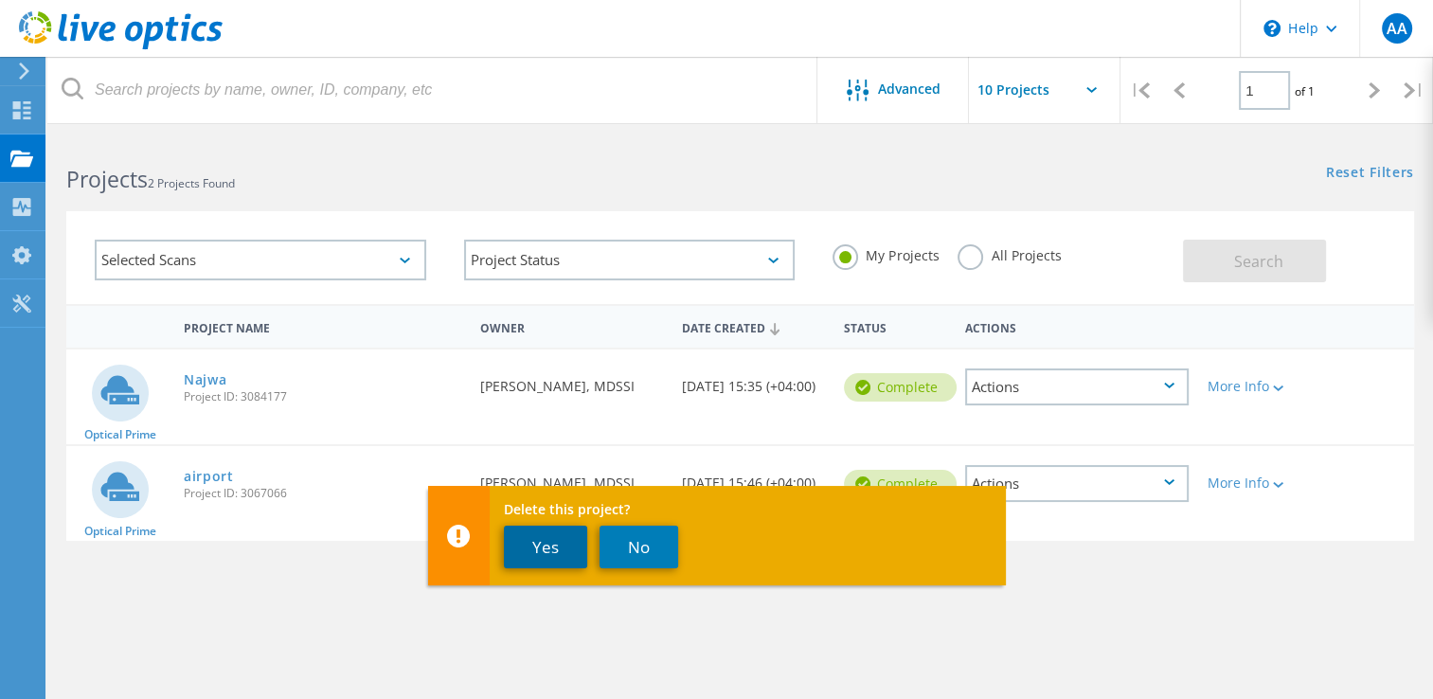
click at [538, 531] on button "Yes" at bounding box center [545, 547] width 83 height 43
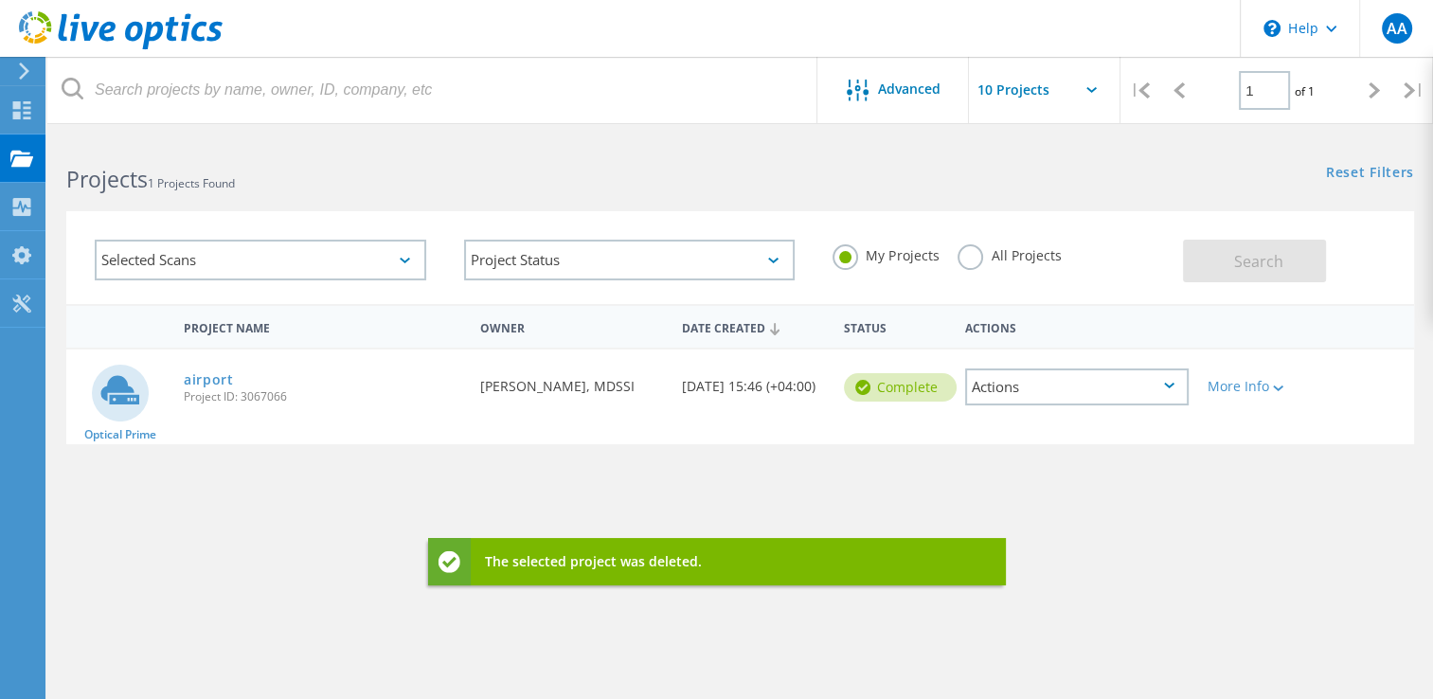
click at [1166, 381] on div "Actions" at bounding box center [1076, 386] width 223 height 37
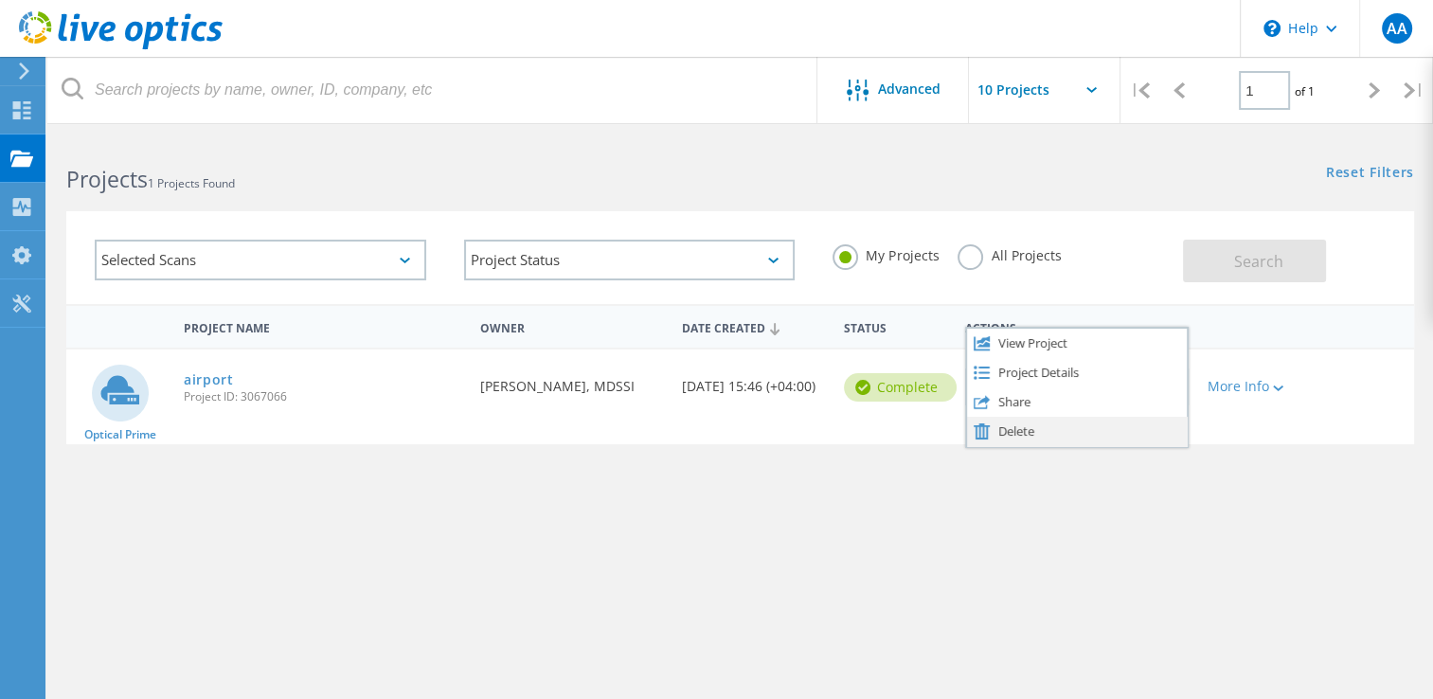
click at [1019, 426] on div "Delete" at bounding box center [1077, 431] width 220 height 29
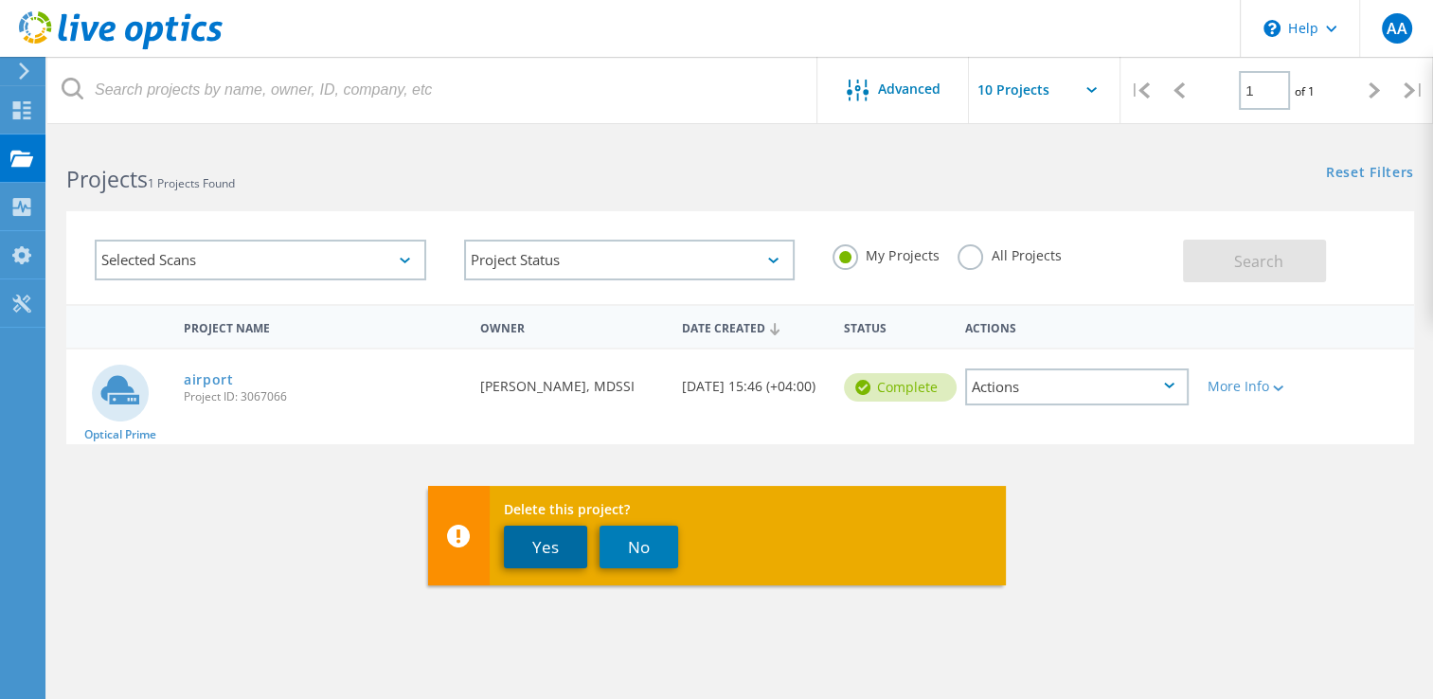
click at [548, 545] on button "Yes" at bounding box center [545, 547] width 83 height 43
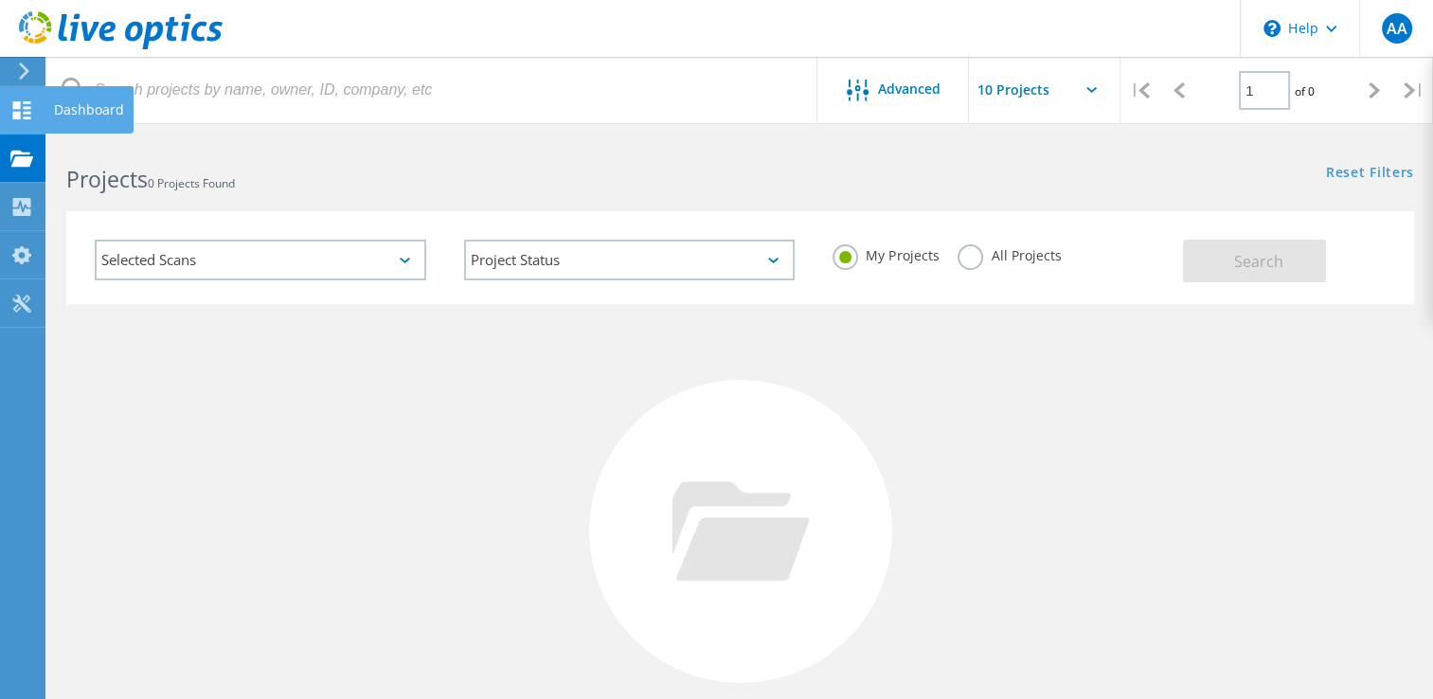
click at [23, 112] on use at bounding box center [22, 110] width 18 height 18
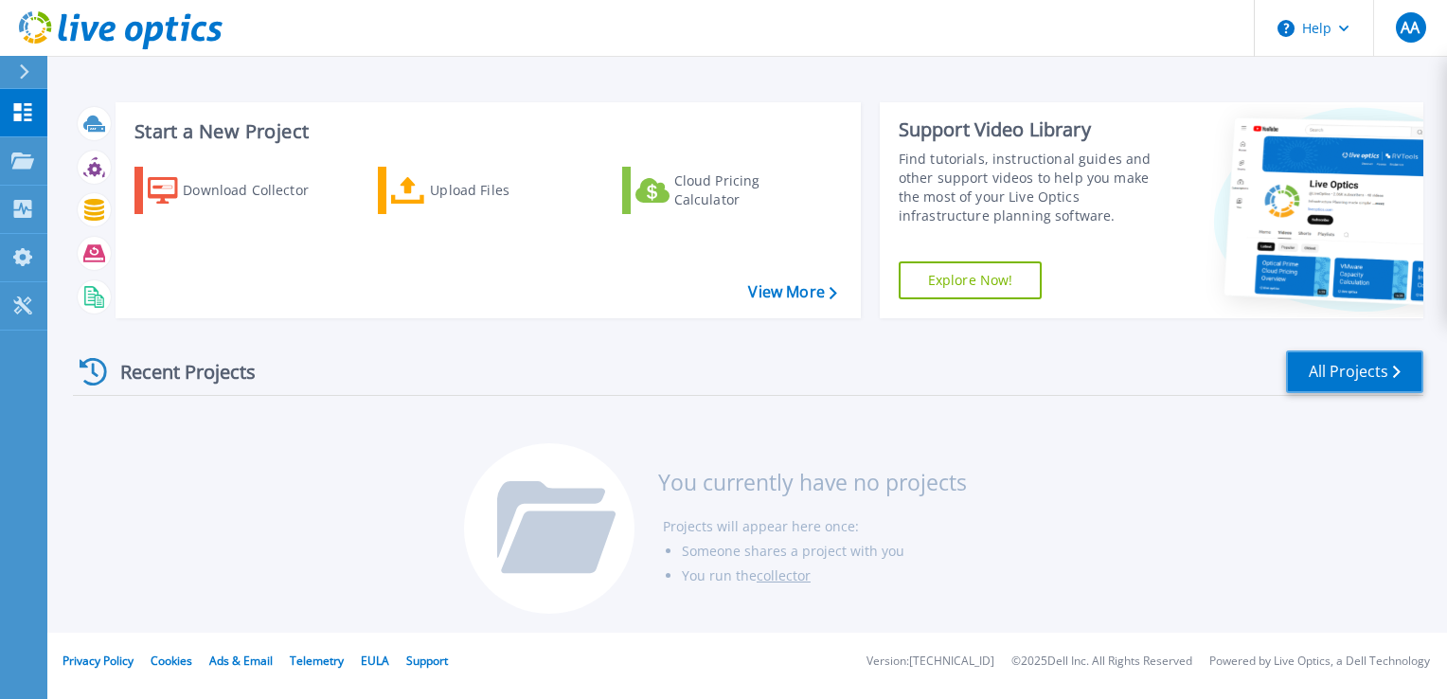
click at [1345, 370] on link "All Projects" at bounding box center [1354, 371] width 137 height 43
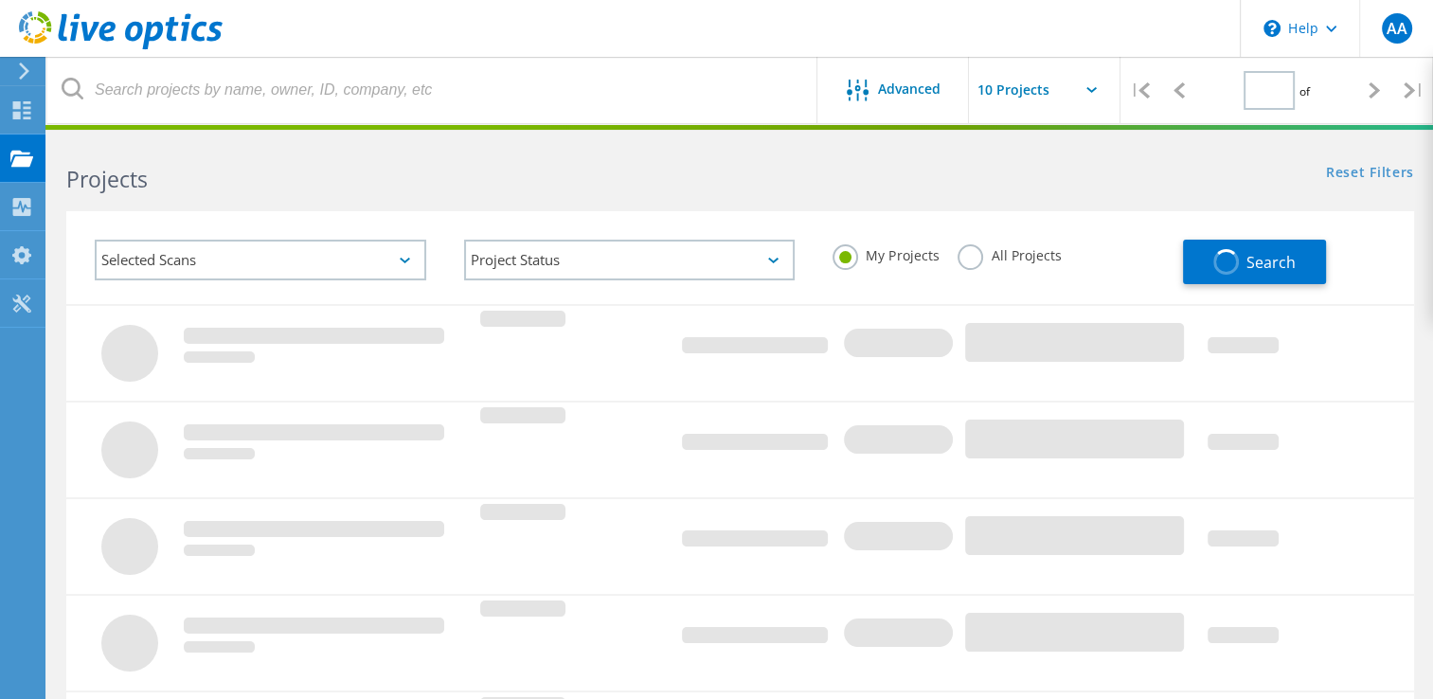
type input "1"
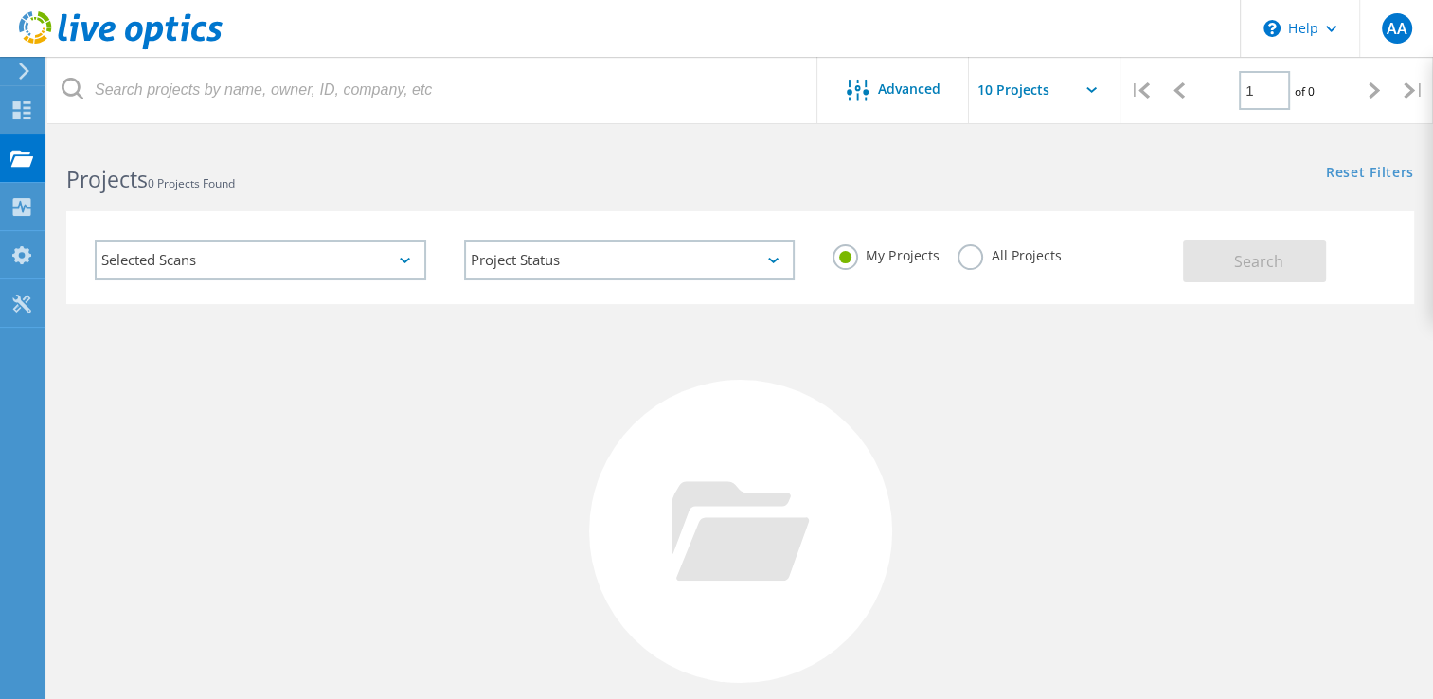
click at [1095, 91] on icon at bounding box center [1091, 90] width 10 height 6
click at [1088, 90] on icon at bounding box center [1091, 90] width 10 height 6
click at [1011, 88] on input "text" at bounding box center [1063, 90] width 189 height 66
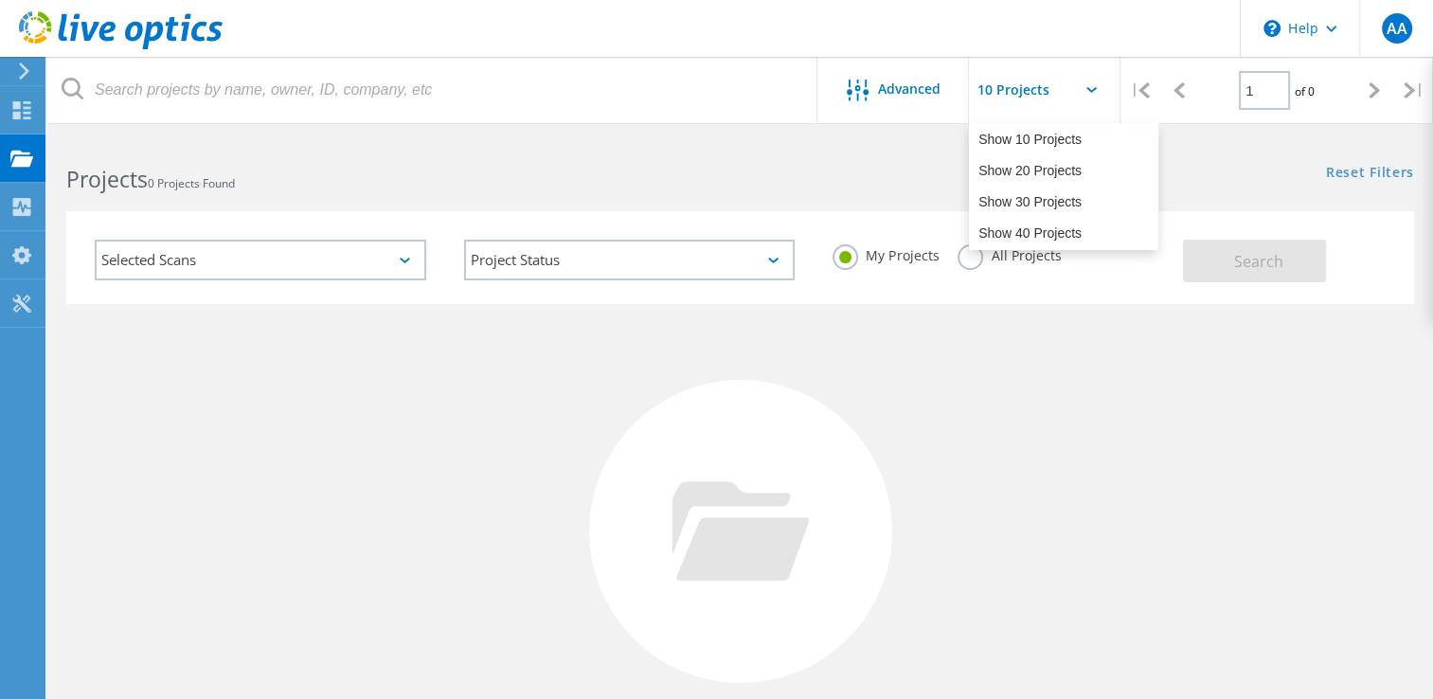
click at [1030, 427] on div "No Projects Found Try refining your search." at bounding box center [740, 549] width 1348 height 490
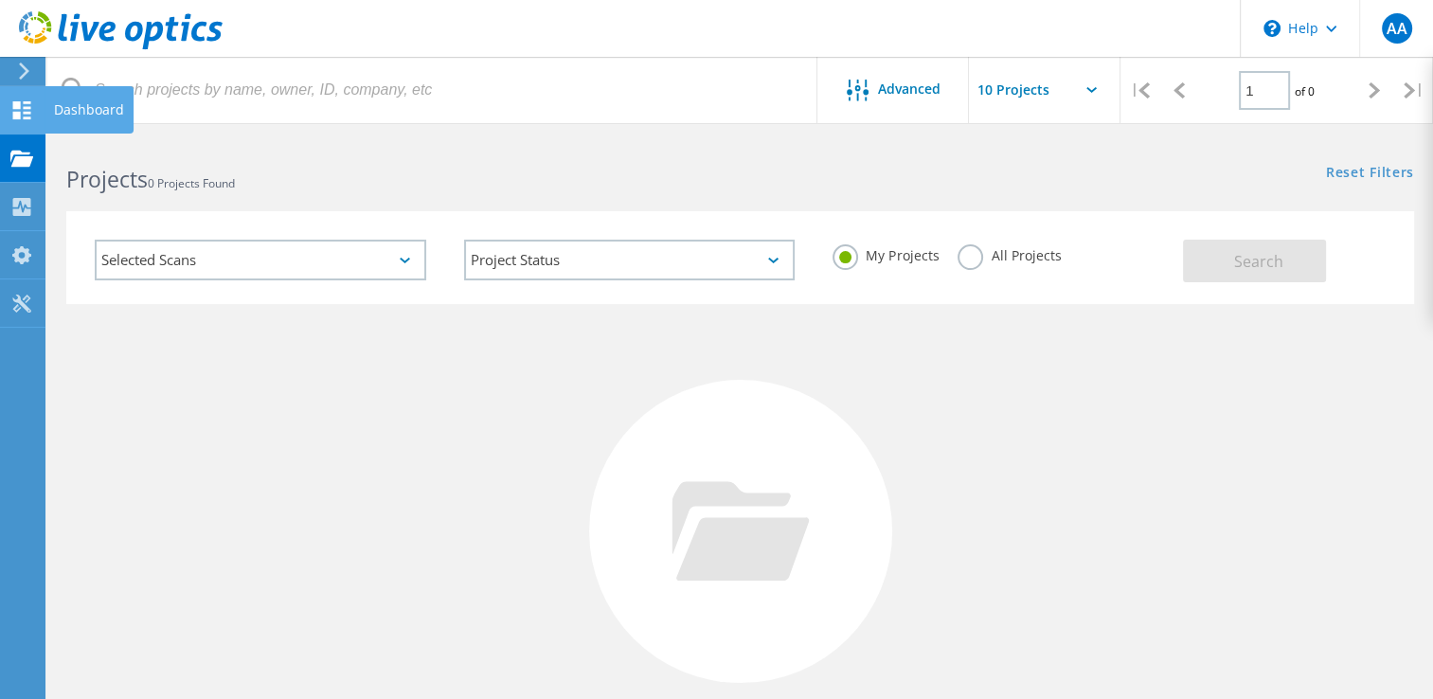
click at [17, 112] on use at bounding box center [22, 110] width 18 height 18
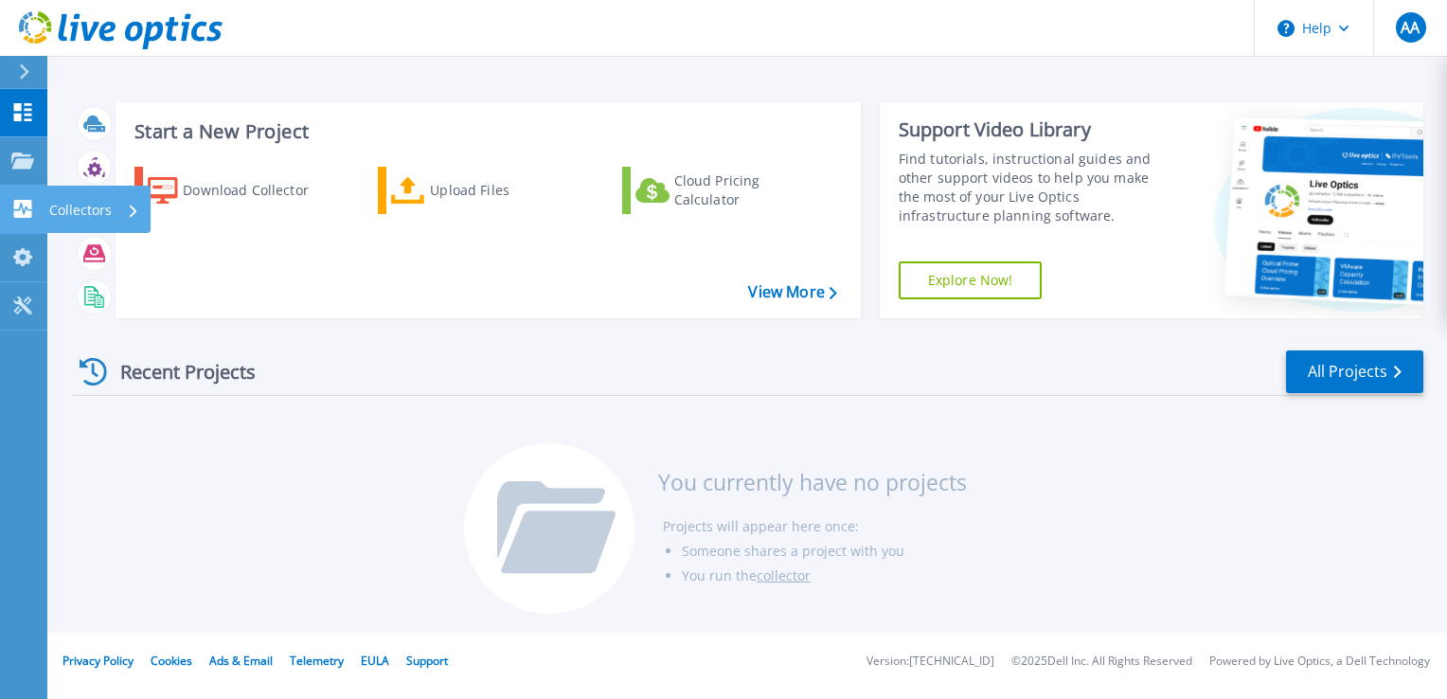
click at [23, 205] on icon at bounding box center [23, 209] width 18 height 18
click at [323, 468] on div "Recent Projects All Projects You currently have no projects Projects will appea…" at bounding box center [748, 482] width 1350 height 299
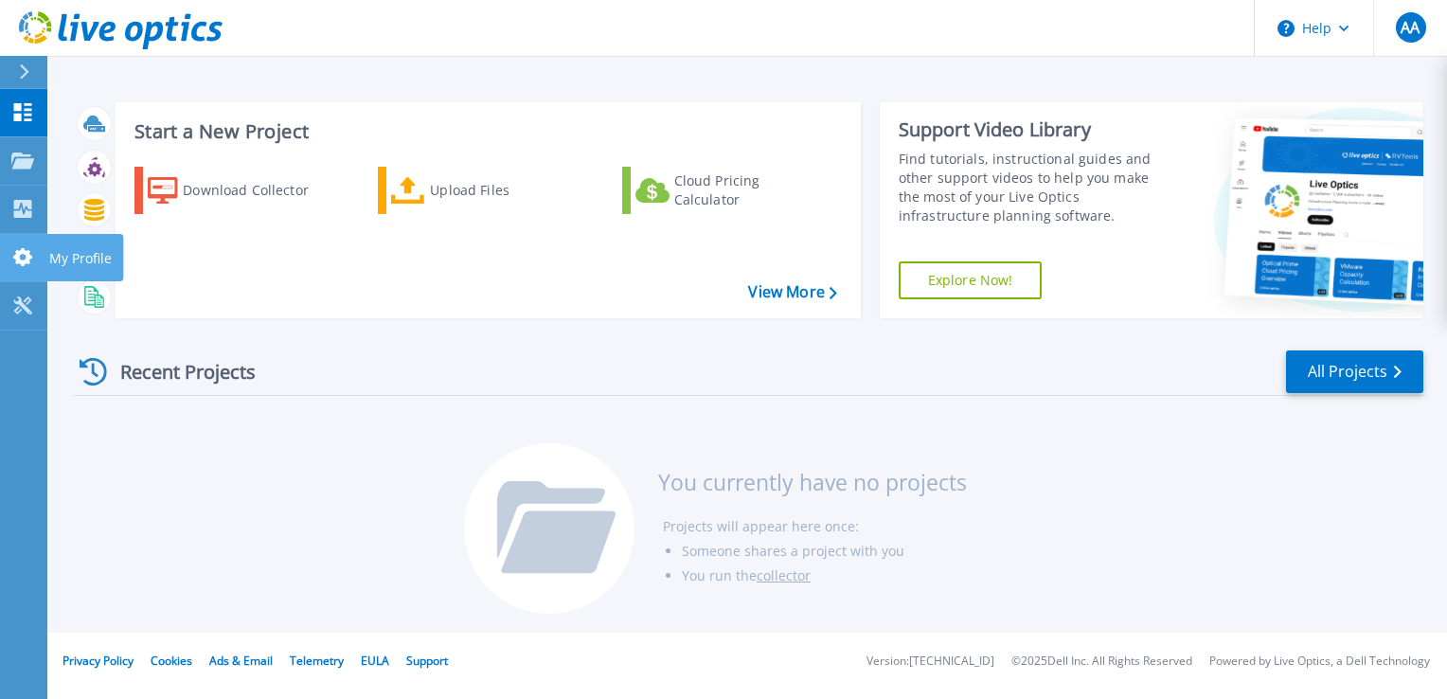
click at [22, 255] on icon at bounding box center [22, 257] width 23 height 18
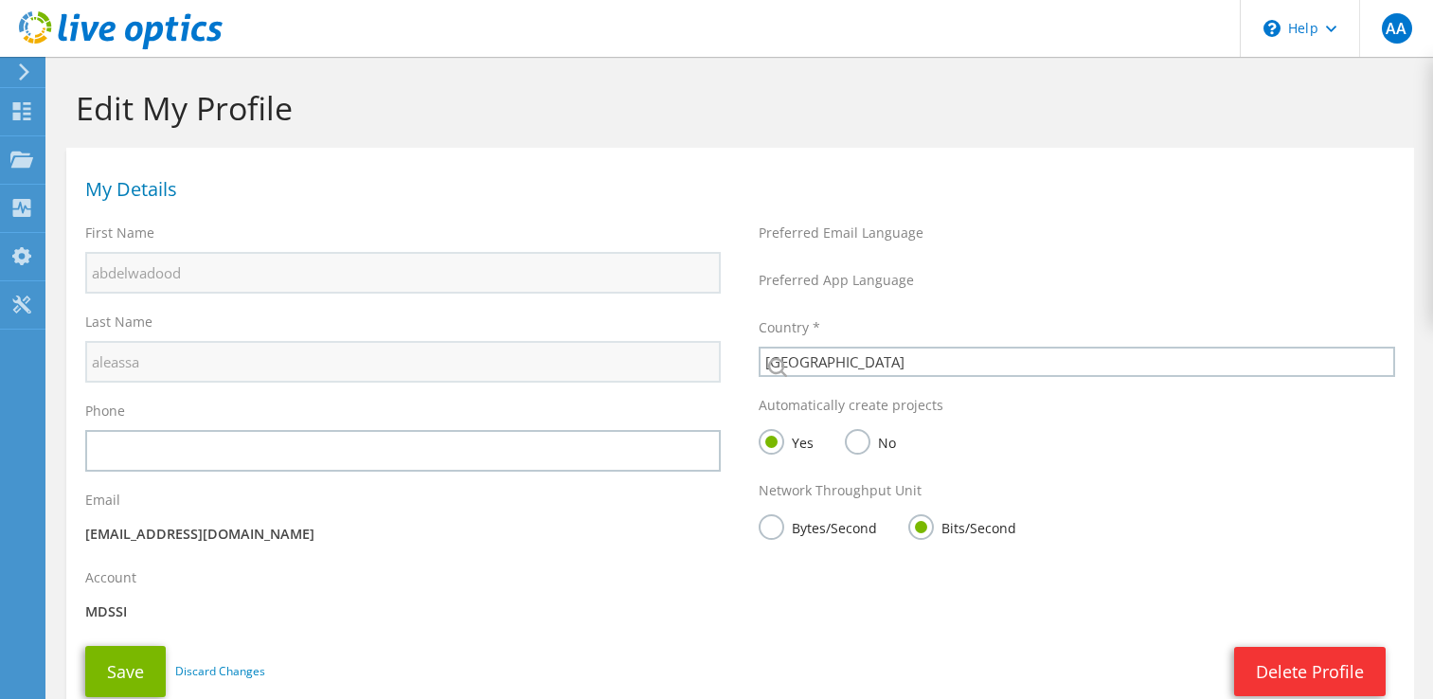
select select "166"
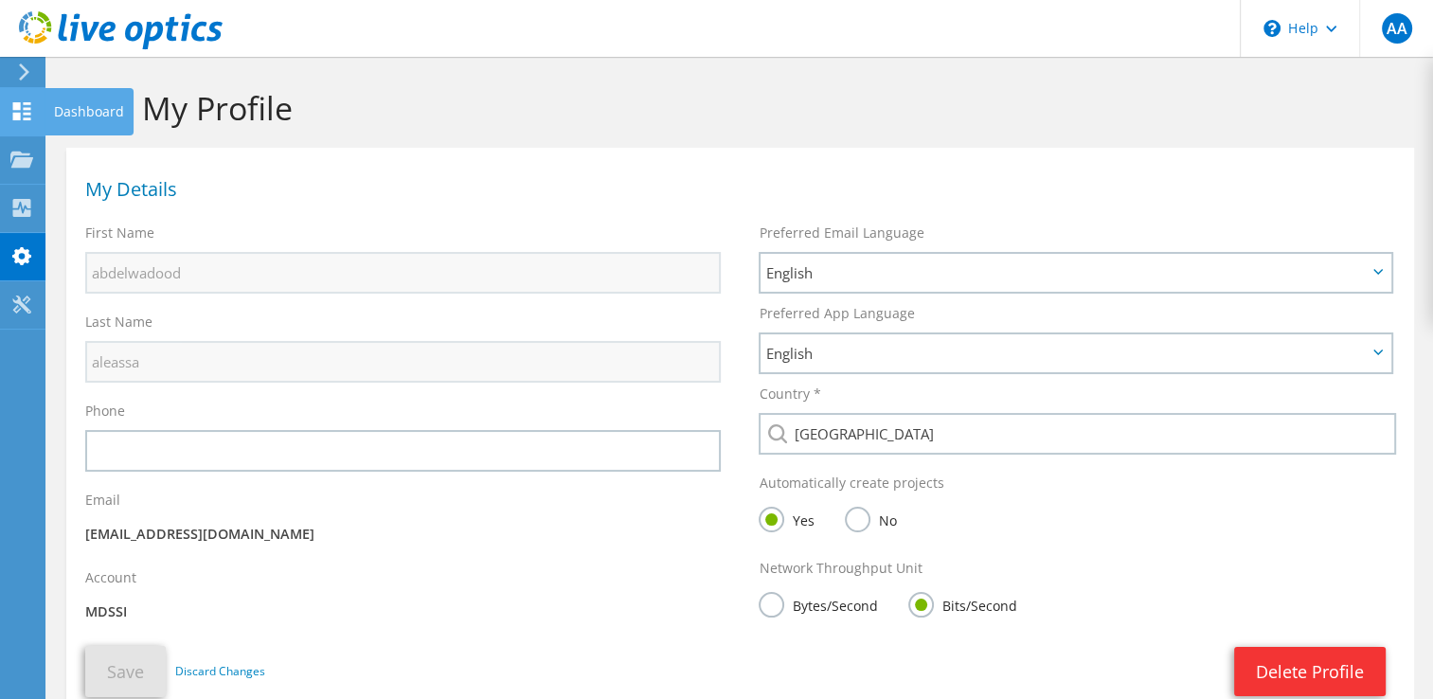
click at [18, 110] on icon at bounding box center [21, 111] width 23 height 18
